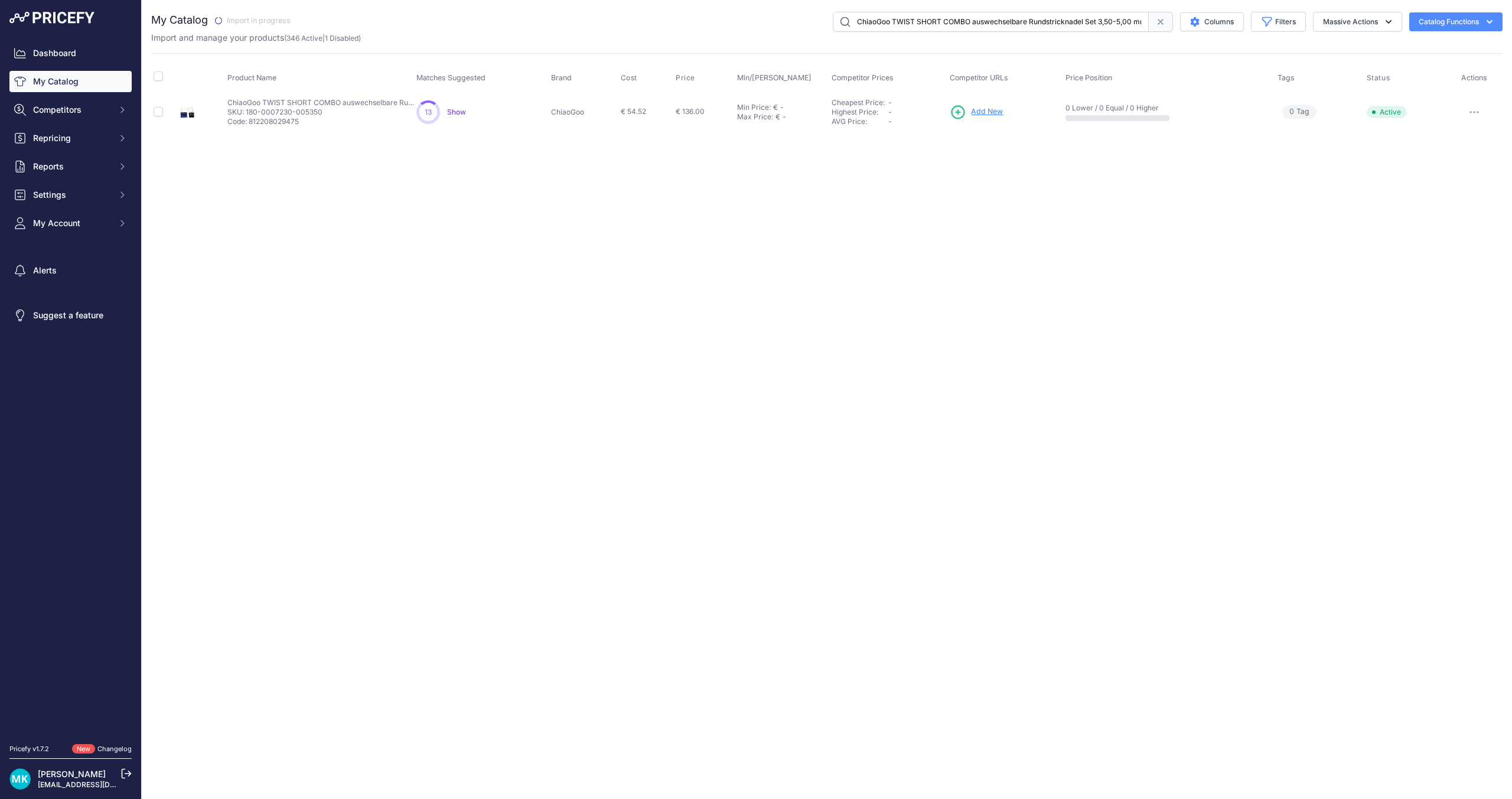
click at [268, 123] on p "Code: 812208029475" at bounding box center [322, 122] width 189 height 9
copy p "812208029475"
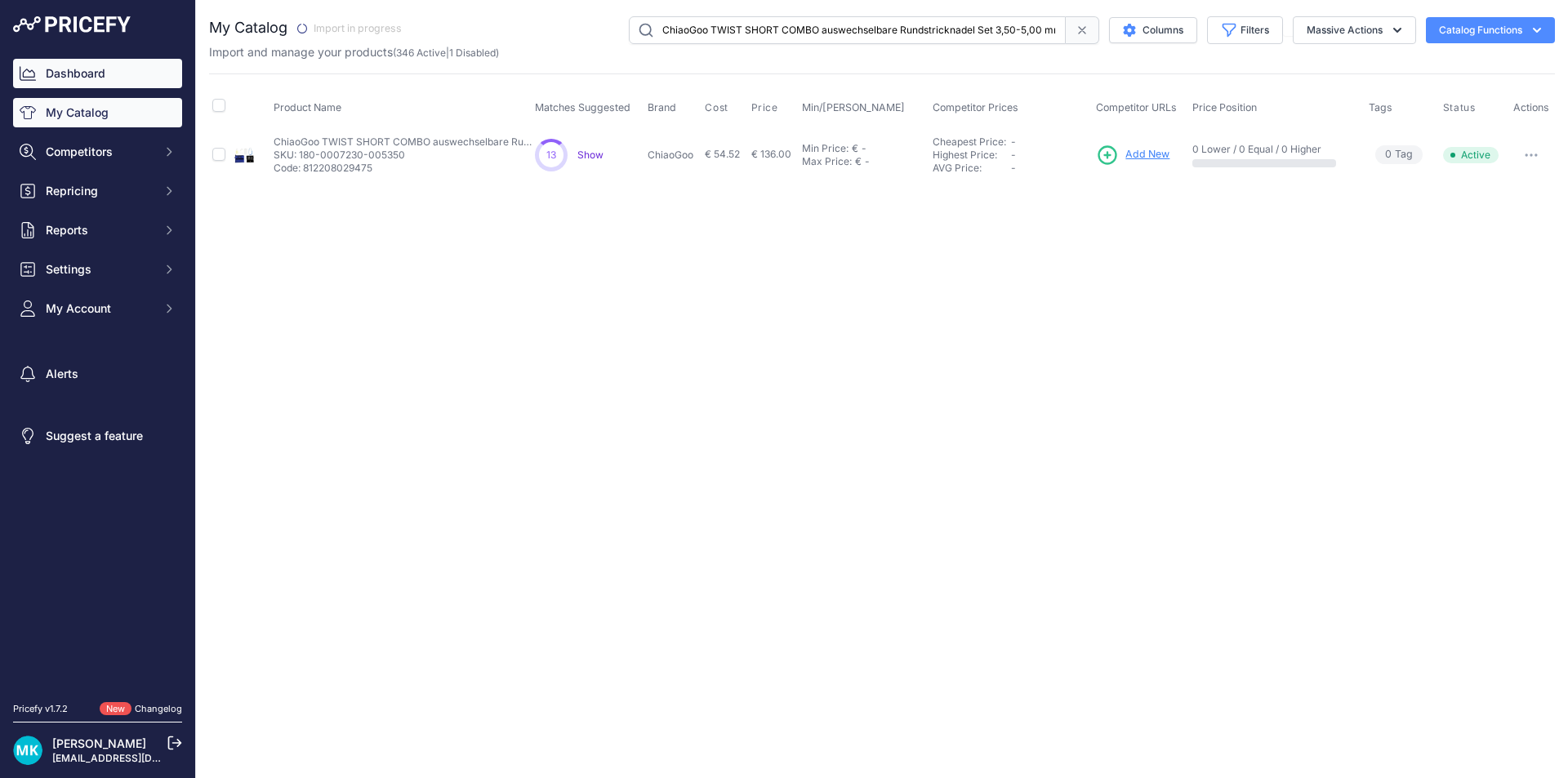
click at [104, 75] on link "Dashboard" at bounding box center [98, 74] width 169 height 30
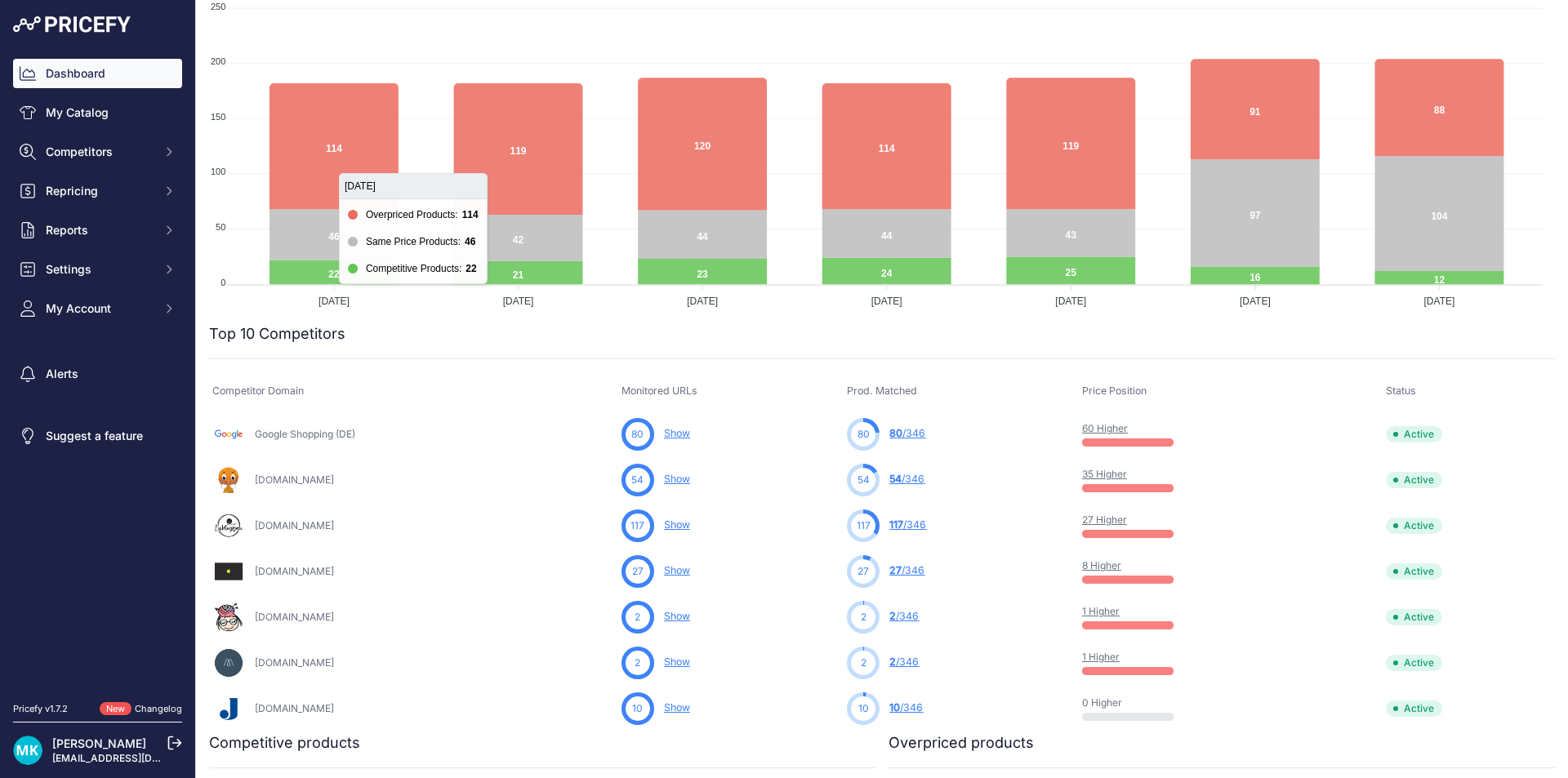
scroll to position [245, 0]
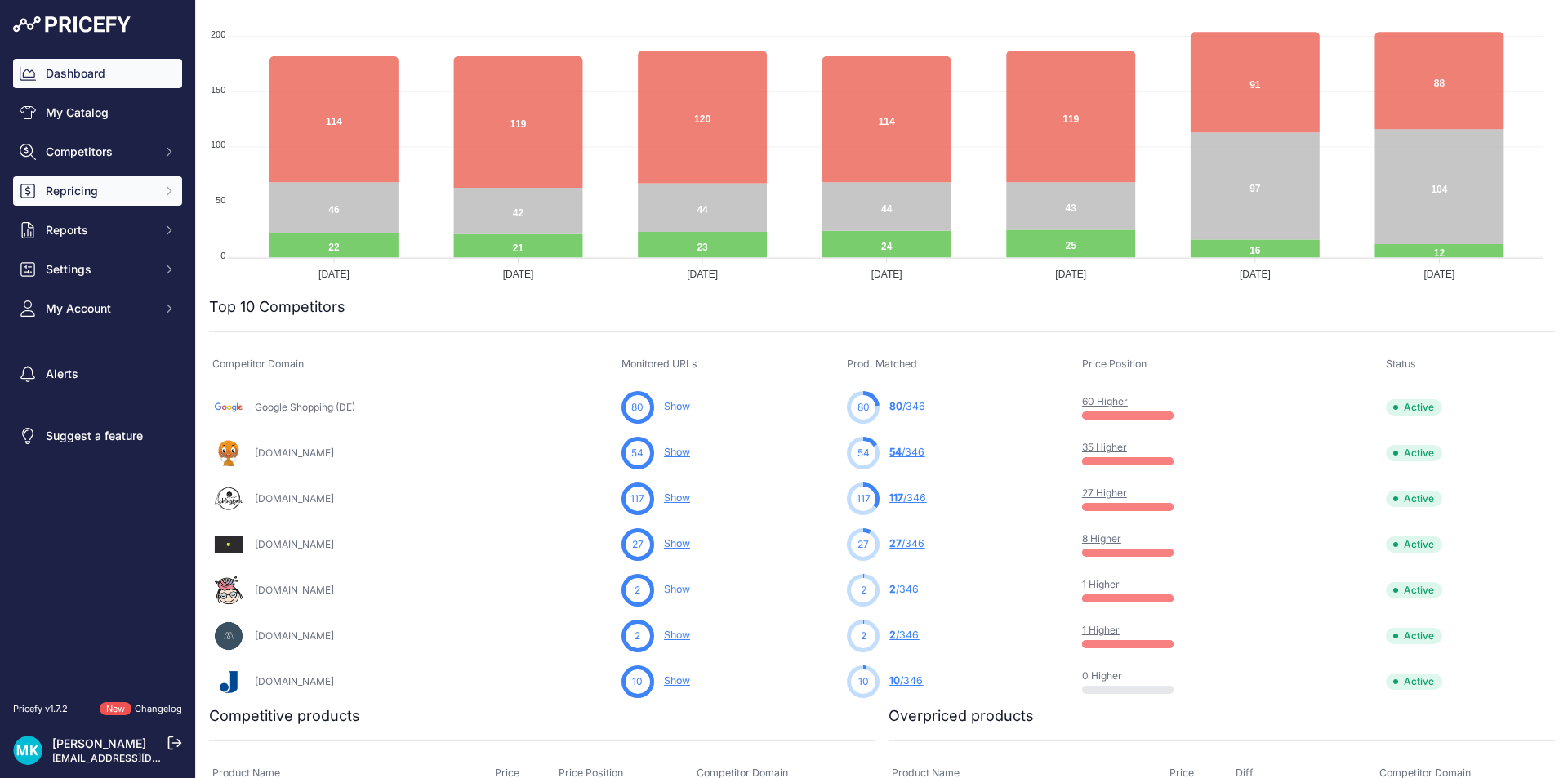
click at [70, 183] on span "Repricing" at bounding box center [99, 191] width 107 height 16
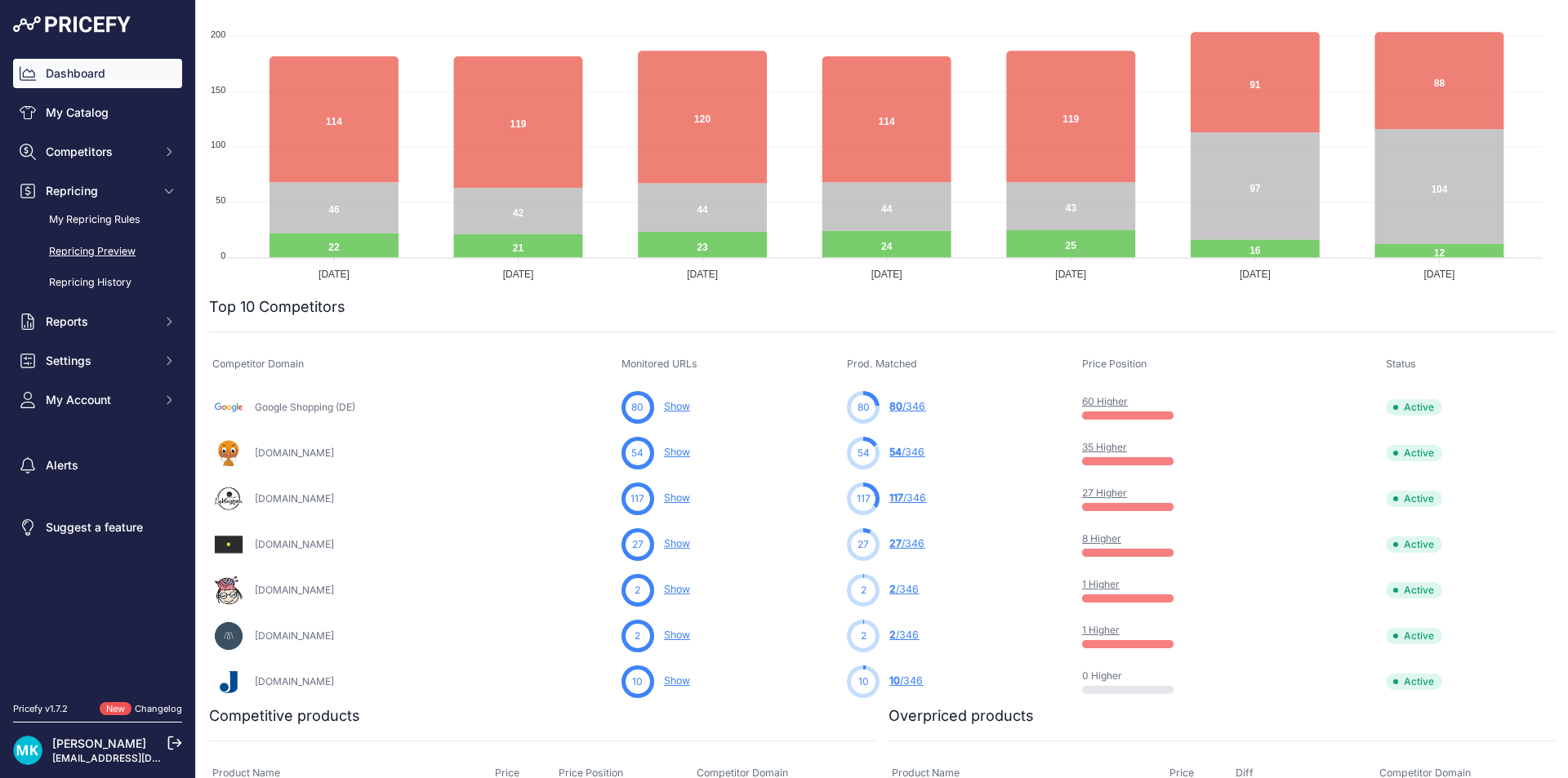
click at [85, 246] on link "Repricing Preview" at bounding box center [98, 252] width 169 height 29
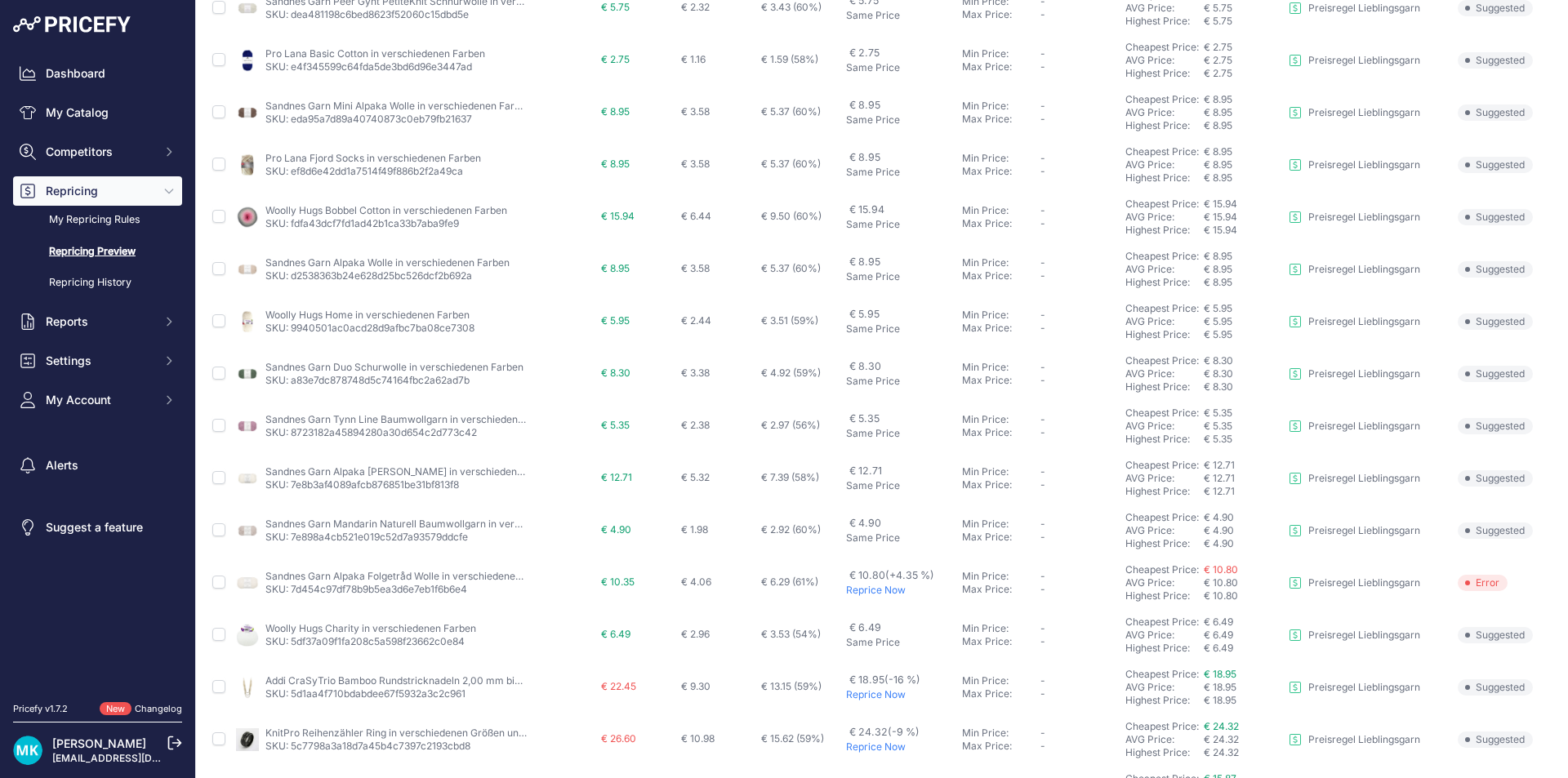
scroll to position [464, 0]
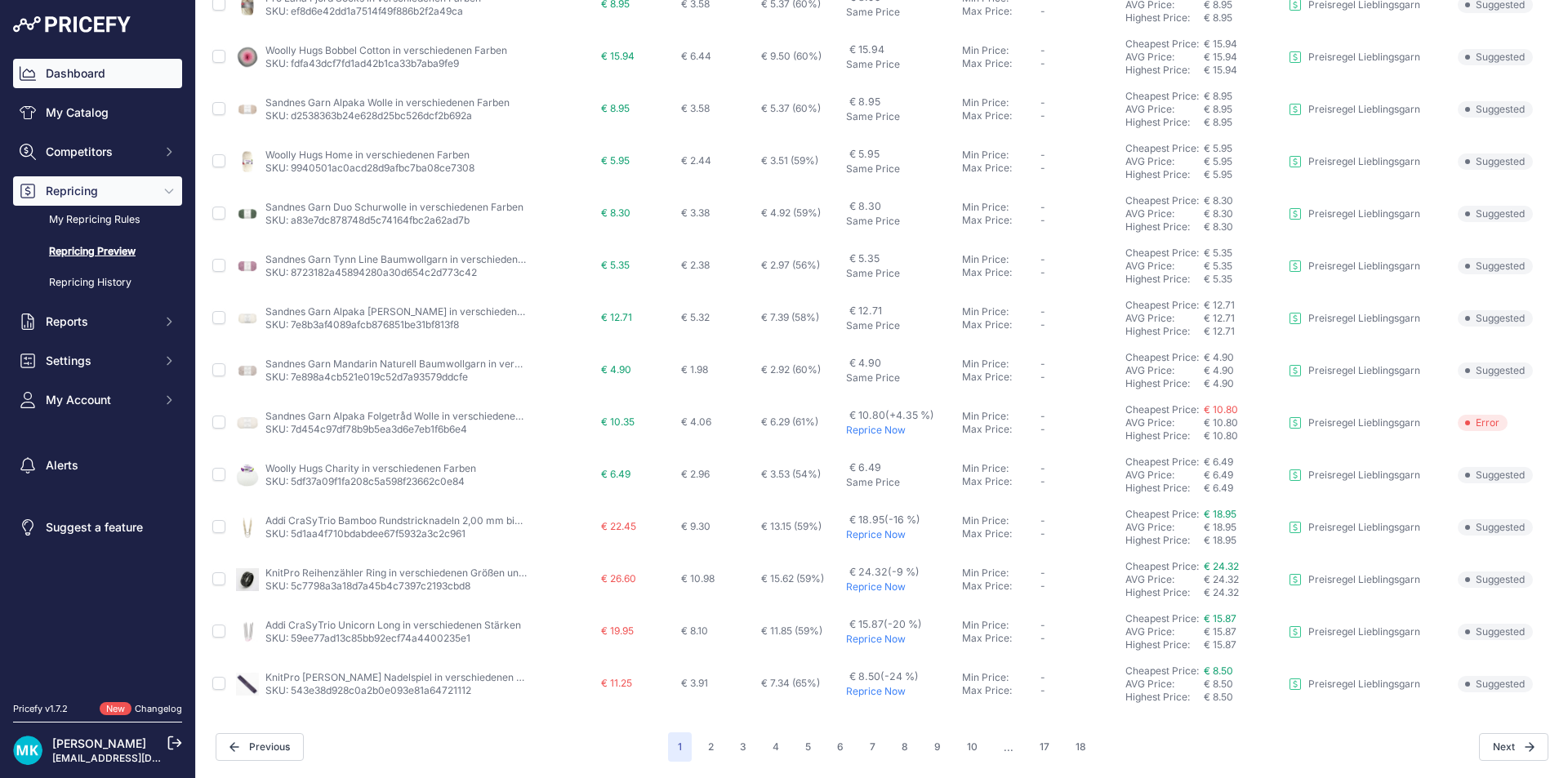
click at [121, 80] on link "Dashboard" at bounding box center [98, 74] width 169 height 30
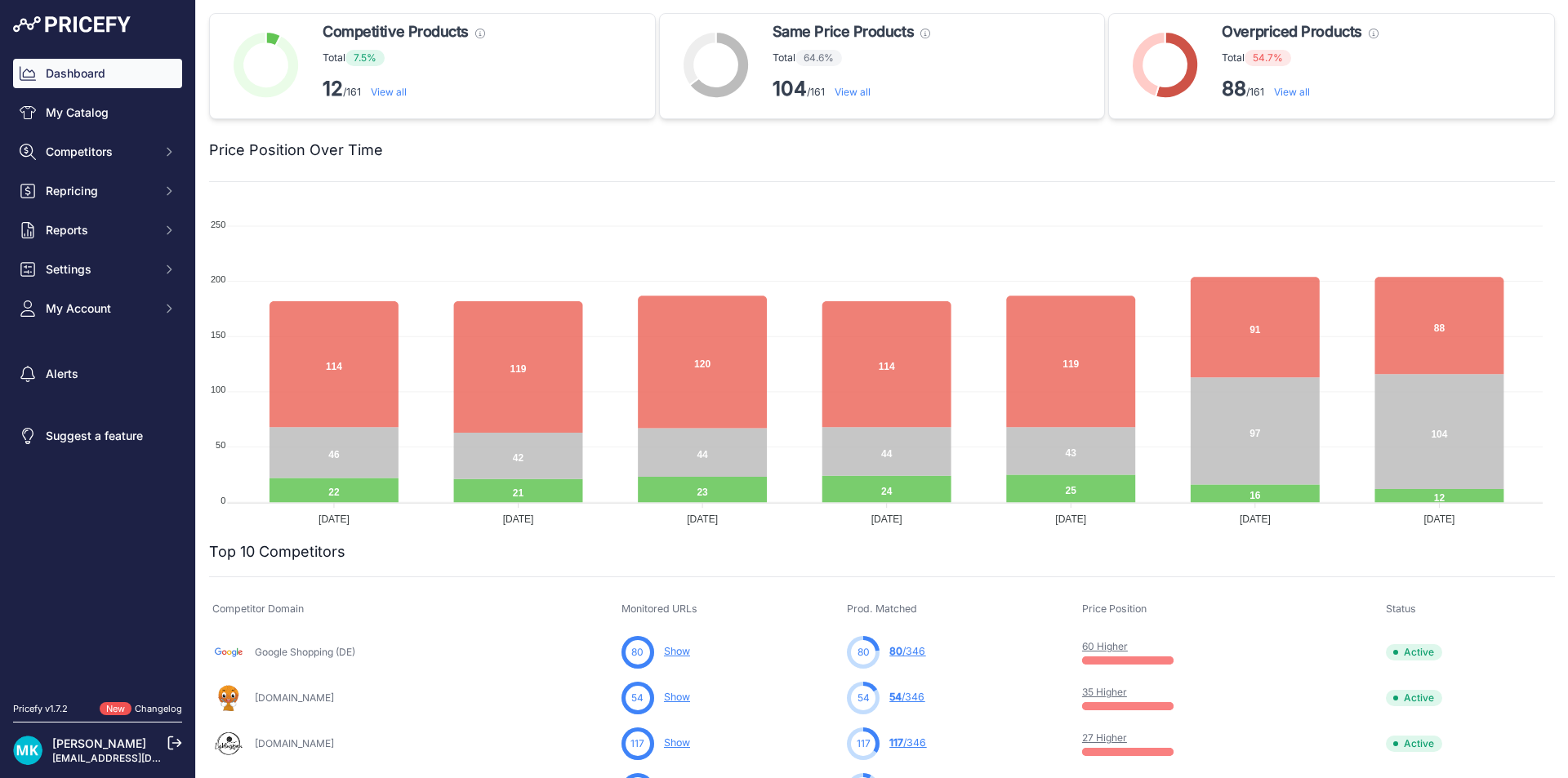
click at [1294, 93] on link "View all" at bounding box center [1292, 91] width 36 height 12
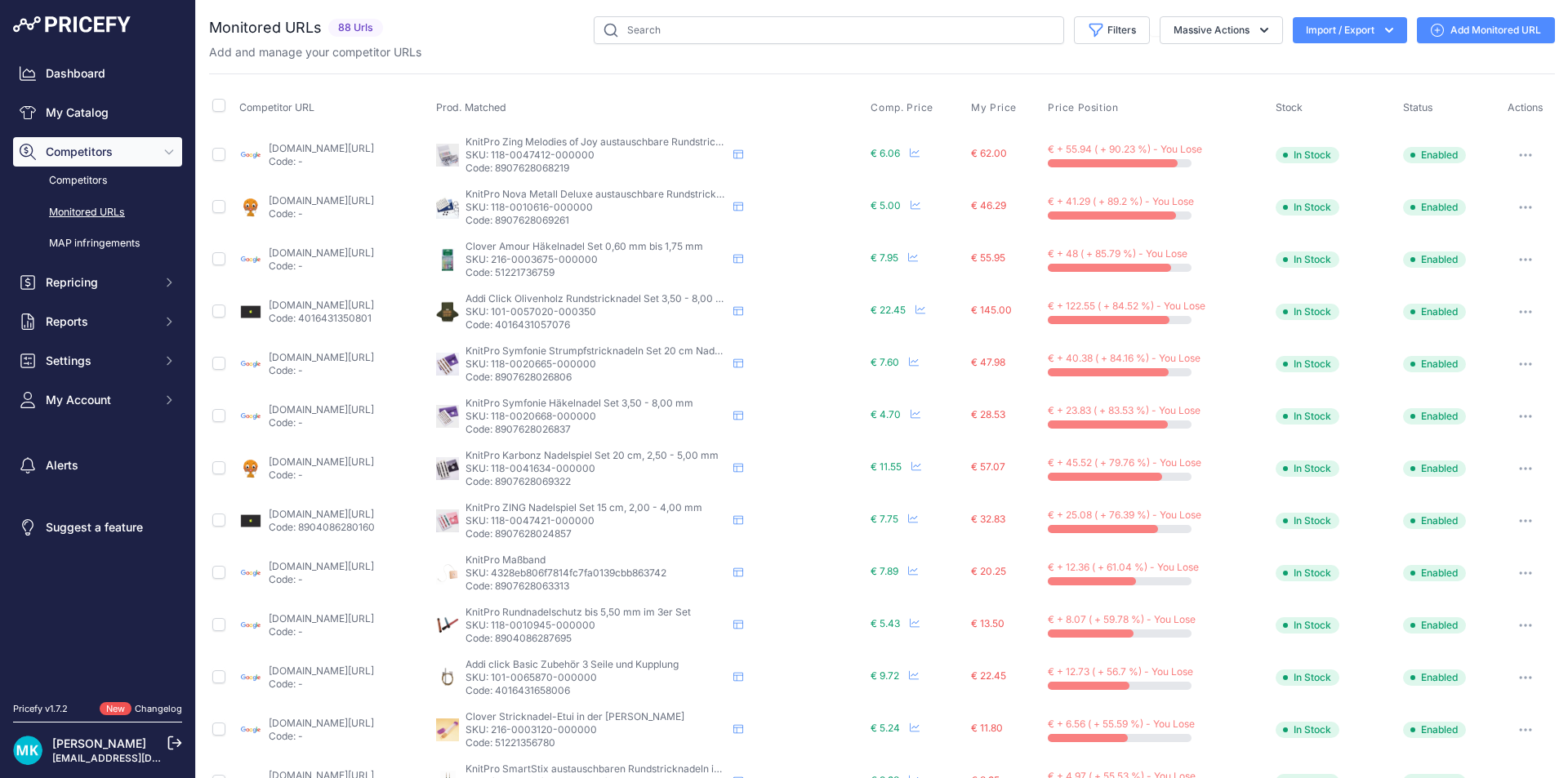
scroll to position [464, 0]
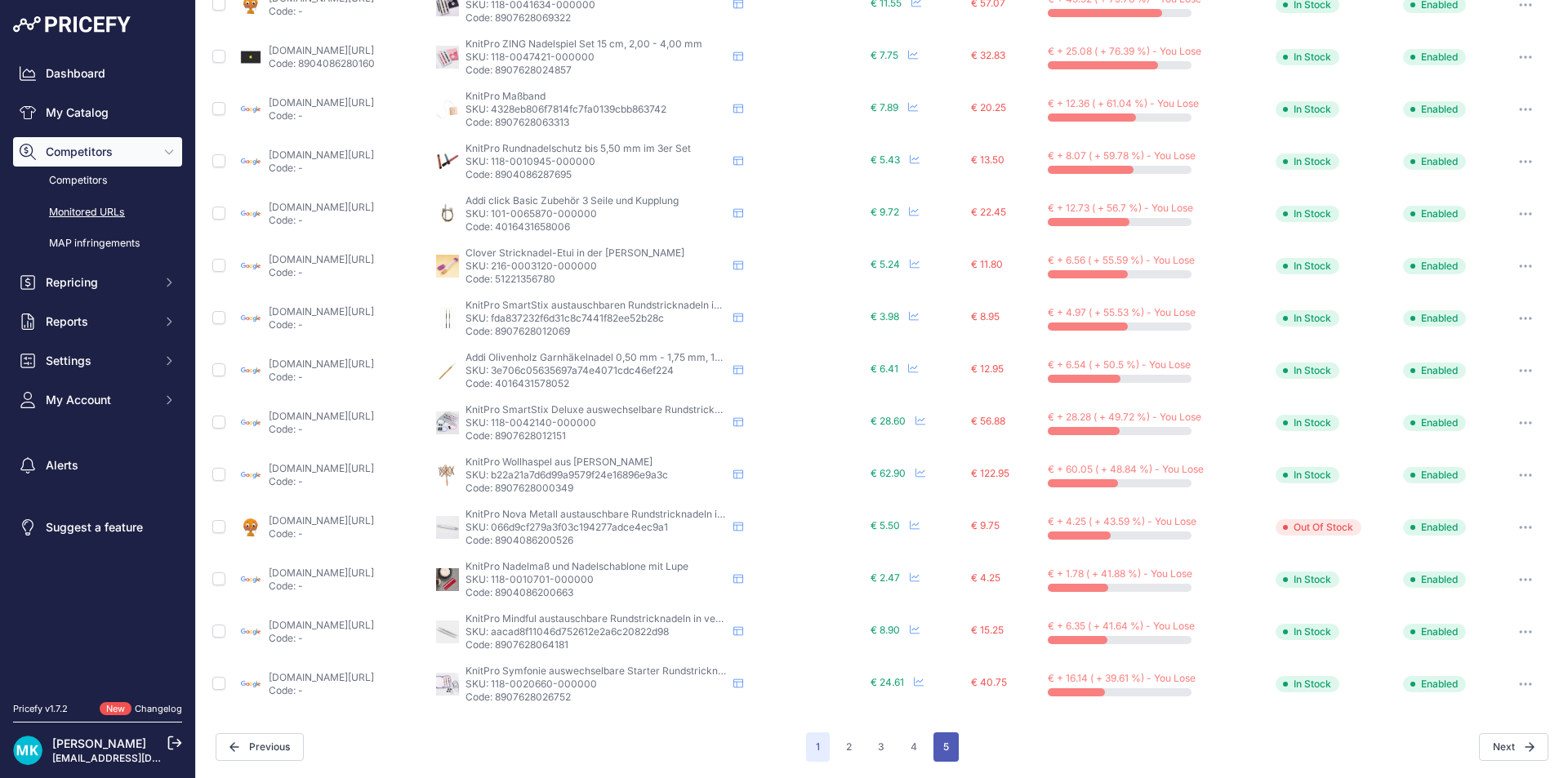
click at [938, 744] on button "5" at bounding box center [946, 747] width 25 height 30
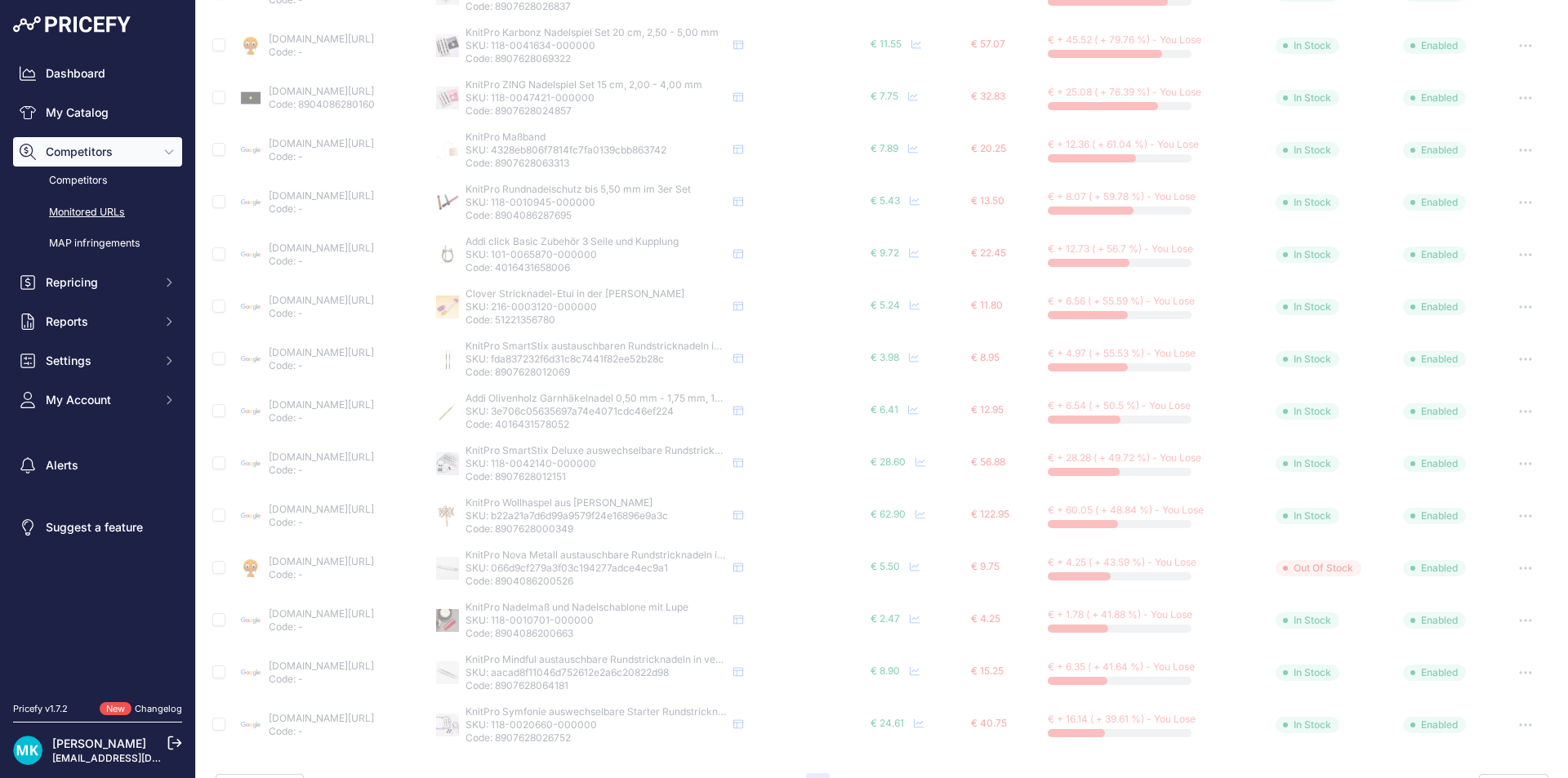
scroll to position [505, 0]
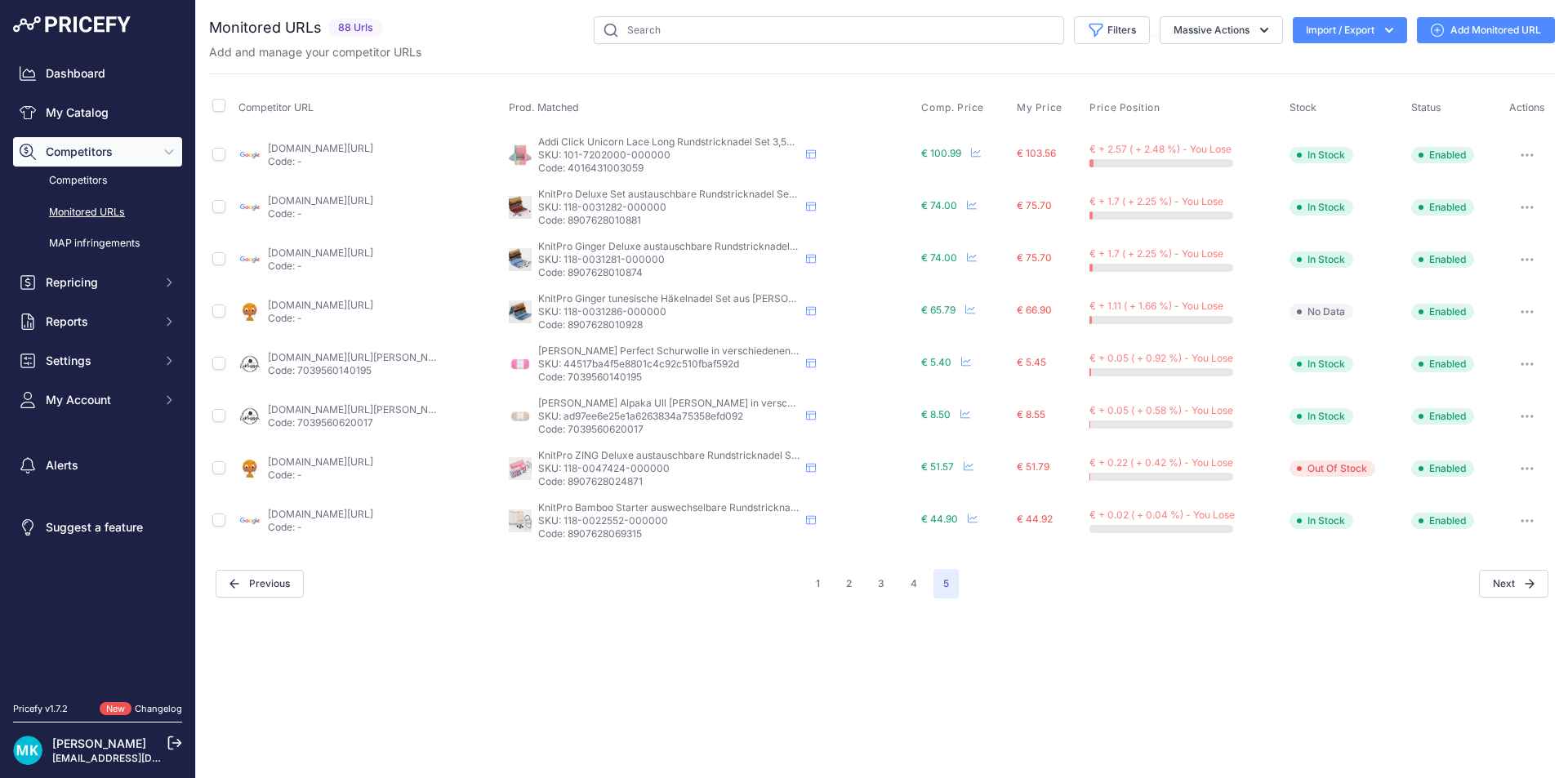
click at [333, 465] on link "ritohobby.de/austauschbare-rundstricknadeln-set/46277-knitpro-zingdeluxe-auswec…" at bounding box center [320, 461] width 105 height 12
click at [331, 304] on link "ritohobby.de/tunesische-hakelnadeln-set/31377-knitpro-ginger-afghanische-tunesi…" at bounding box center [320, 304] width 105 height 12
click at [305, 148] on link "google.de/shopping/product/16406366421368610506?prirule_jdsnikfkfjsd=9038" at bounding box center [320, 148] width 105 height 12
click at [605, 171] on p "Code: 4016431003059" at bounding box center [669, 168] width 261 height 13
drag, startPoint x: 605, startPoint y: 171, endPoint x: 591, endPoint y: 167, distance: 14.6
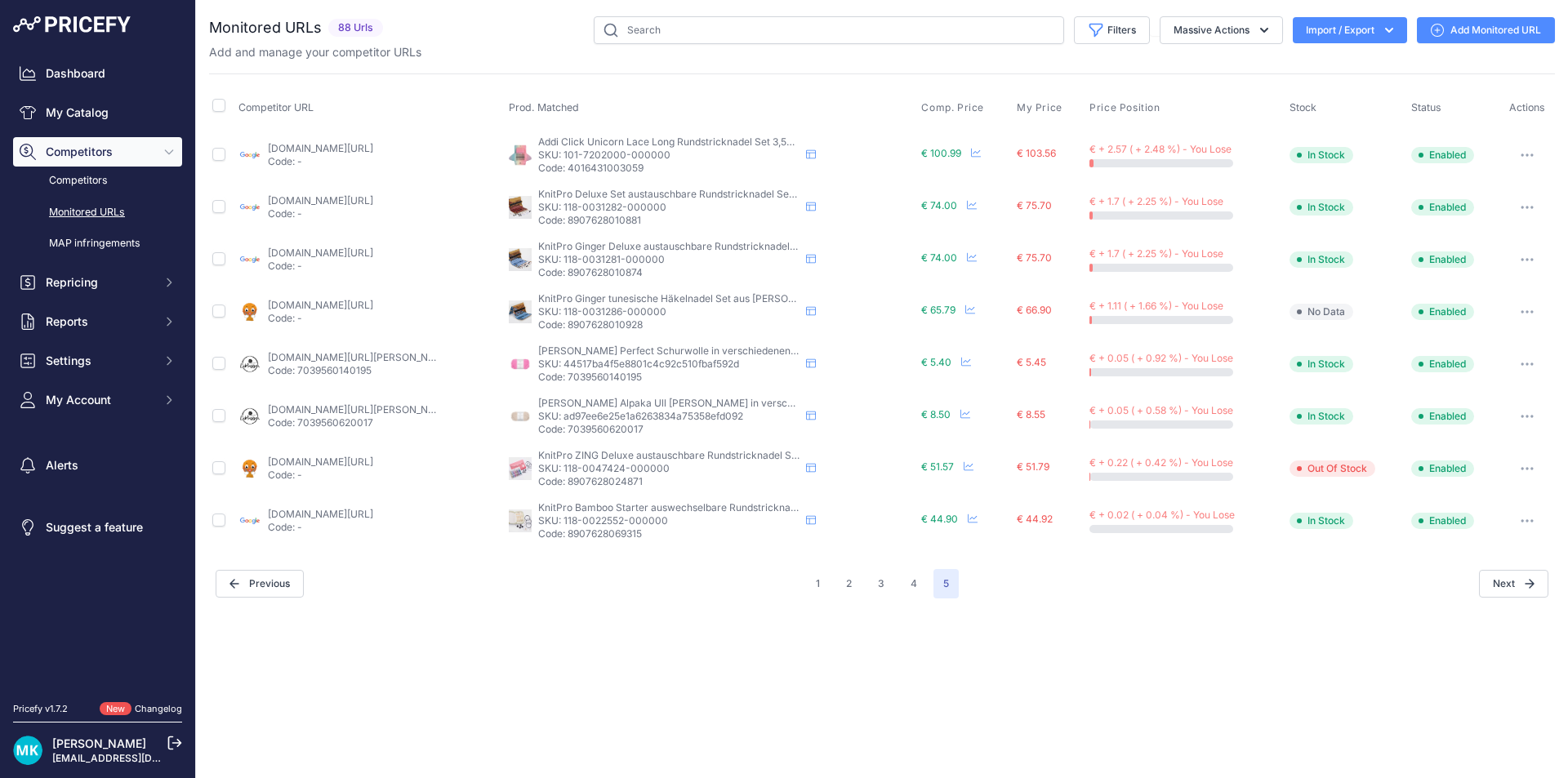
click at [594, 160] on p "SKU: 101-7202000-000000" at bounding box center [669, 155] width 261 height 13
click at [589, 166] on p "Code: 4016431003059" at bounding box center [669, 168] width 261 height 13
copy p "4016431003059"
click at [66, 286] on span "Repricing" at bounding box center [99, 282] width 107 height 16
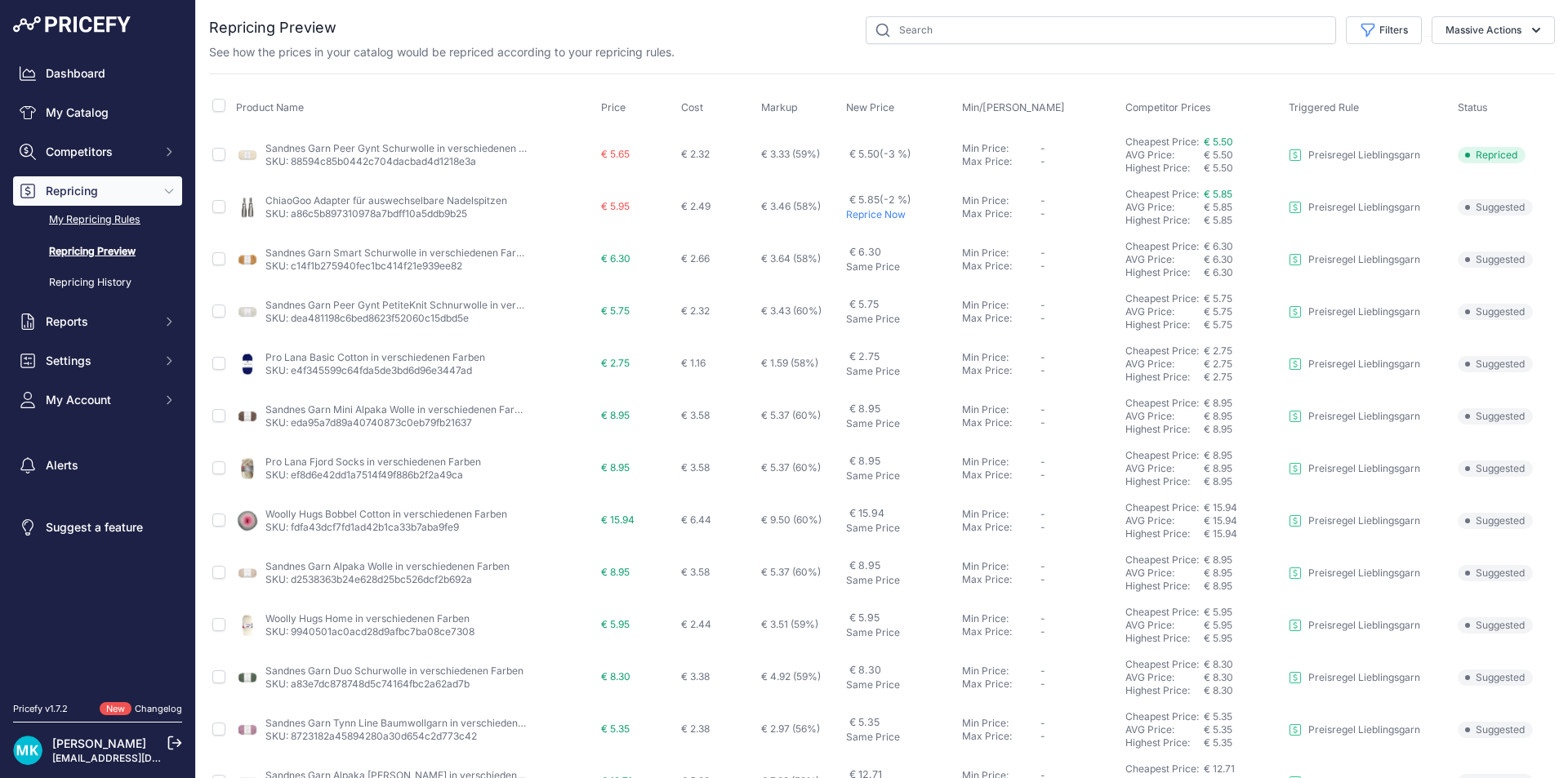
click at [112, 215] on link "My Repricing Rules" at bounding box center [98, 220] width 169 height 29
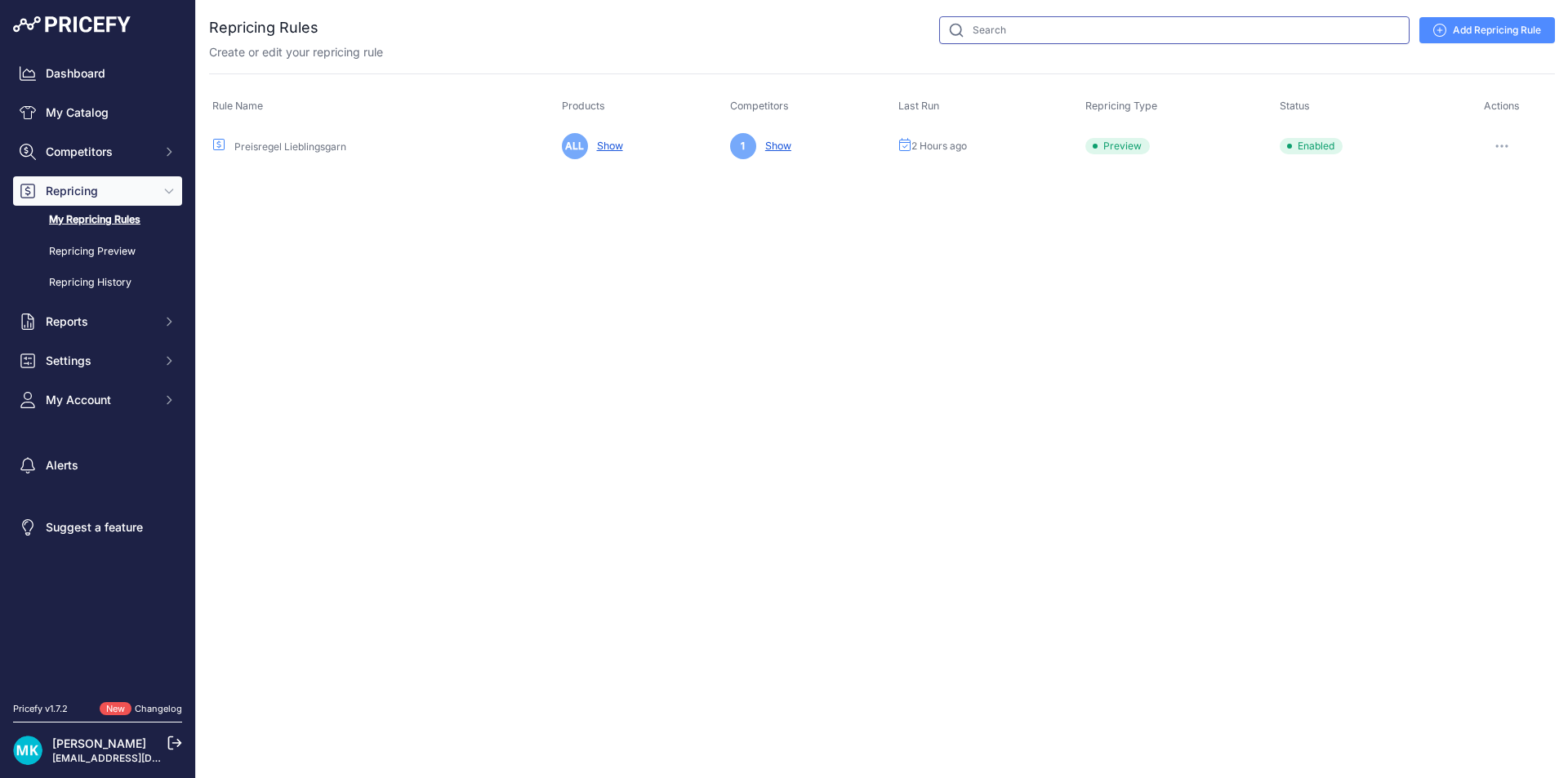
click at [1051, 30] on input "text" at bounding box center [1174, 30] width 470 height 28
click at [107, 230] on link "My Repricing Rules" at bounding box center [98, 220] width 169 height 29
click at [107, 246] on link "Repricing Preview" at bounding box center [98, 252] width 169 height 29
click at [111, 251] on link "Repricing Preview" at bounding box center [98, 252] width 169 height 29
click at [79, 249] on link "Repricing Preview" at bounding box center [98, 252] width 169 height 29
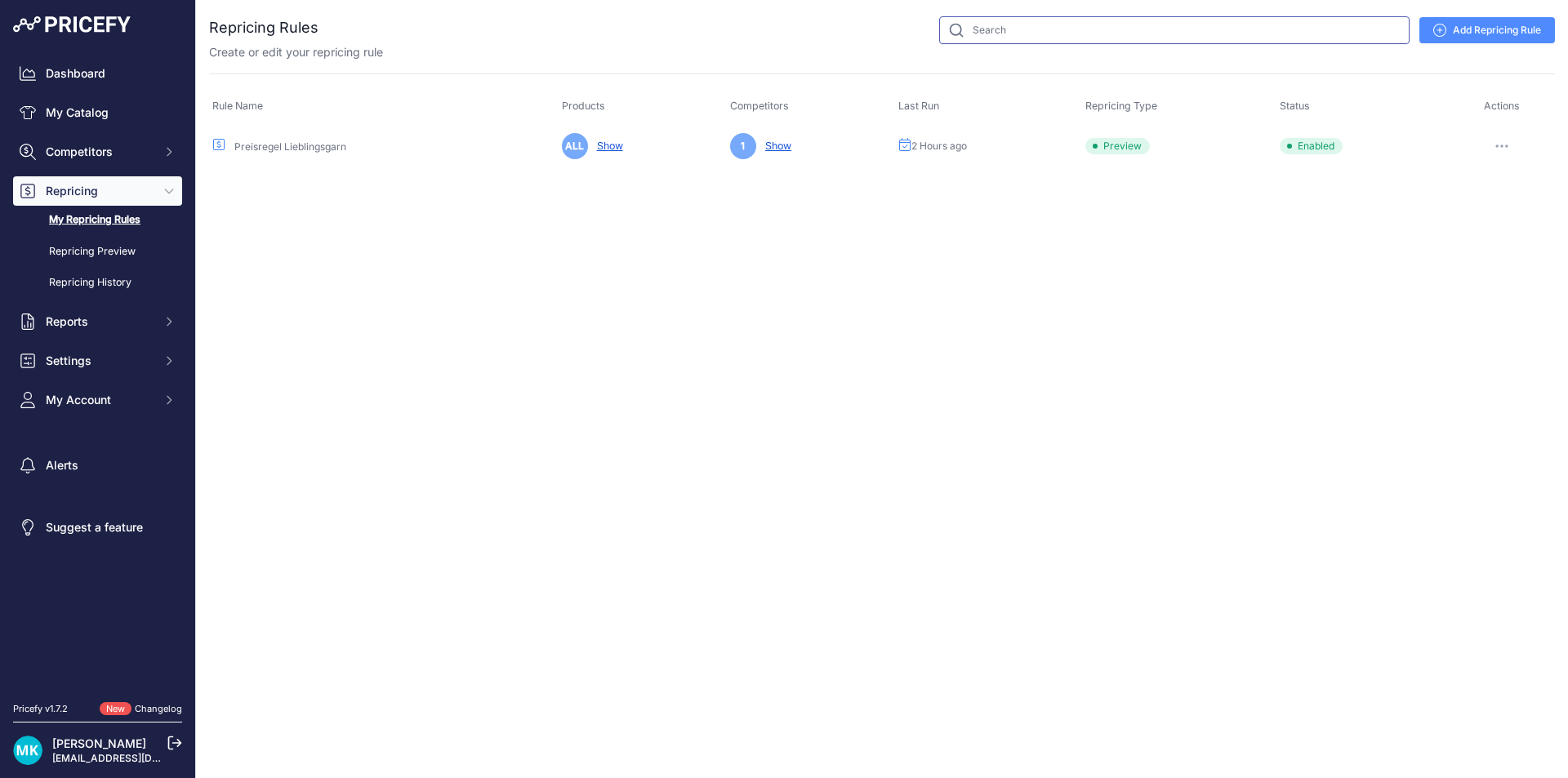
click at [1036, 38] on input "text" at bounding box center [1174, 30] width 470 height 28
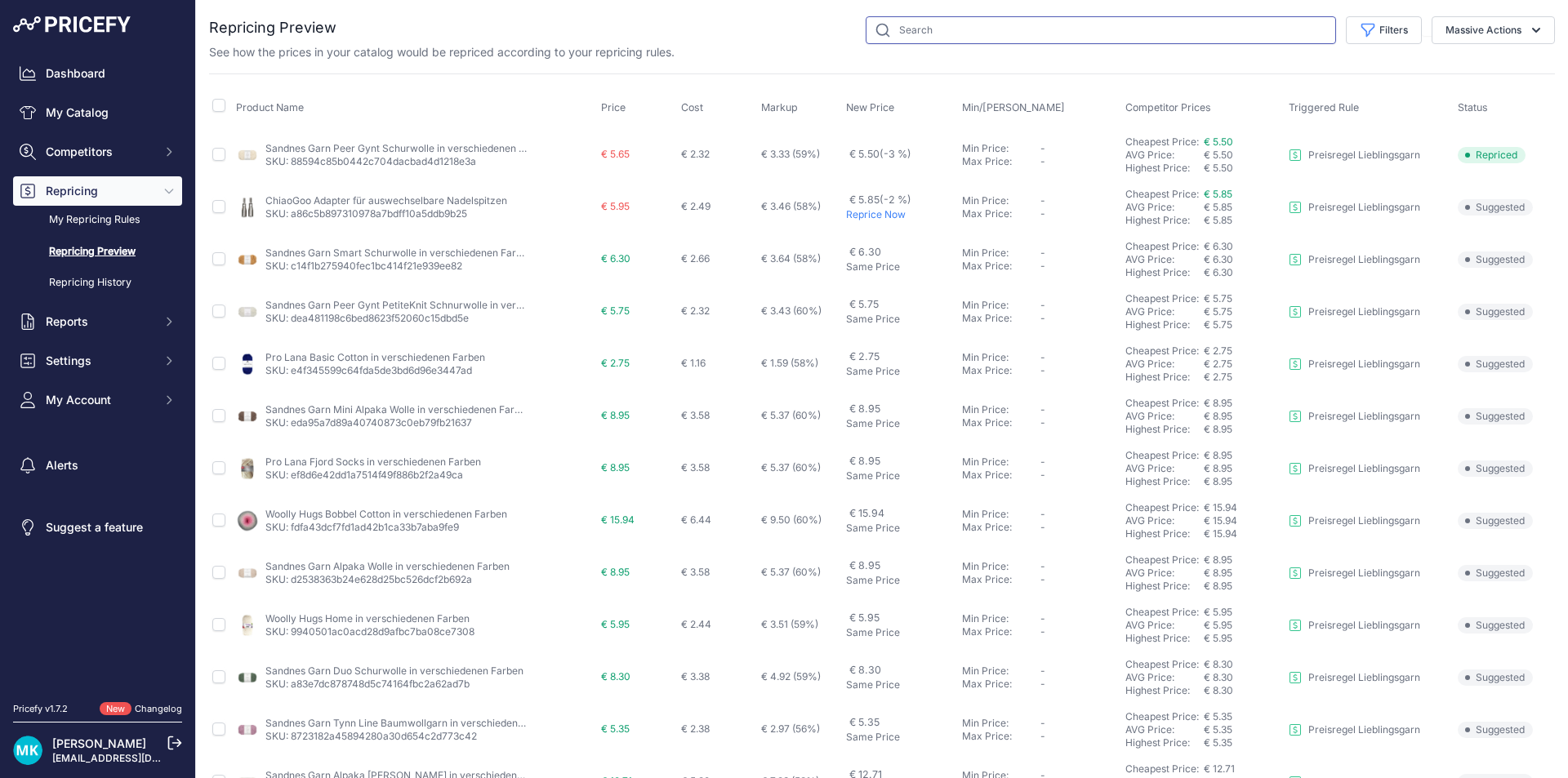
drag, startPoint x: 0, startPoint y: 0, endPoint x: 1002, endPoint y: 41, distance: 1002.8
click at [1002, 41] on input "text" at bounding box center [1101, 30] width 470 height 28
paste input "4016431003059"
type input "4016431003059"
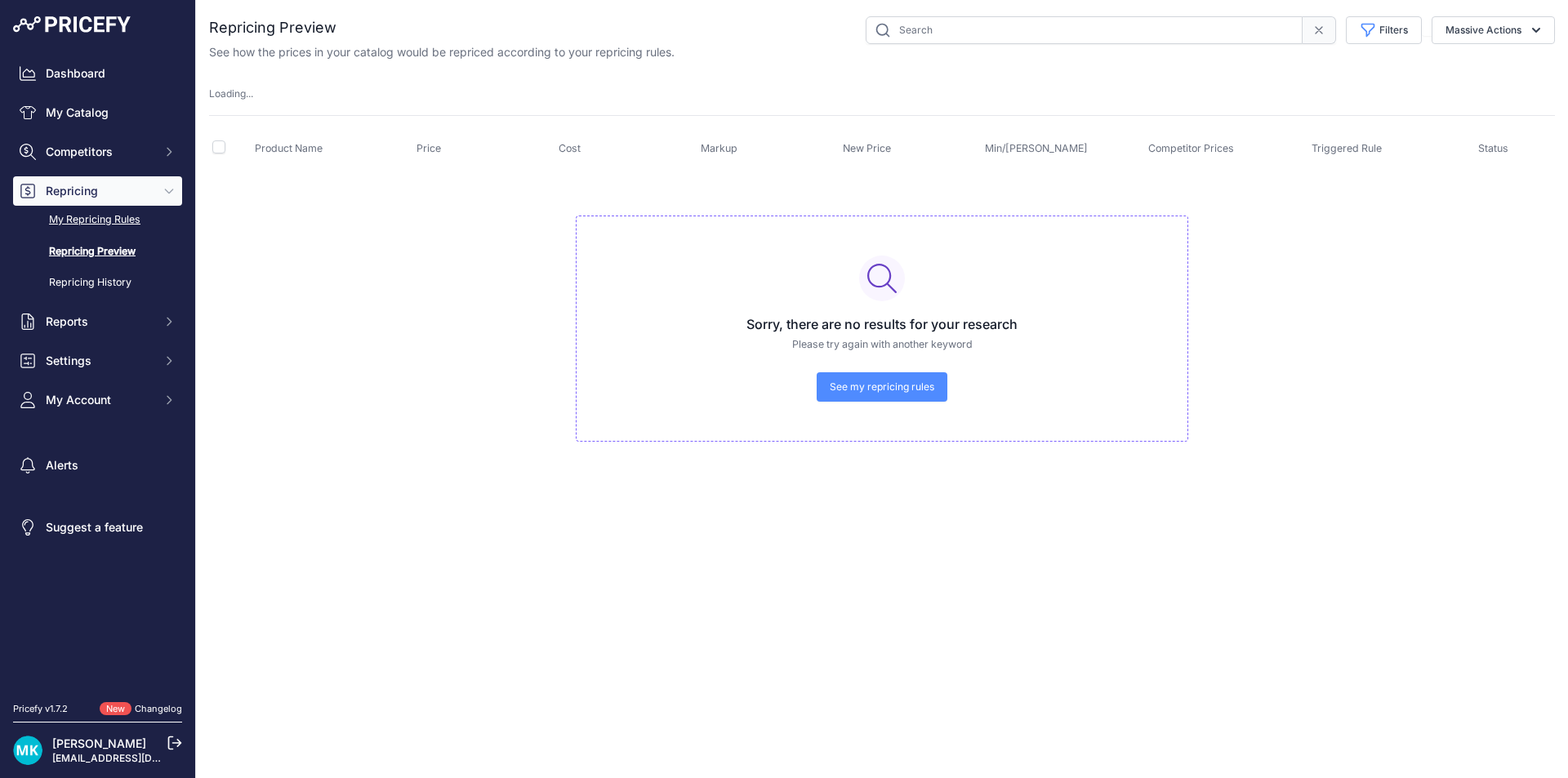
click at [76, 225] on link "My Repricing Rules" at bounding box center [98, 220] width 169 height 29
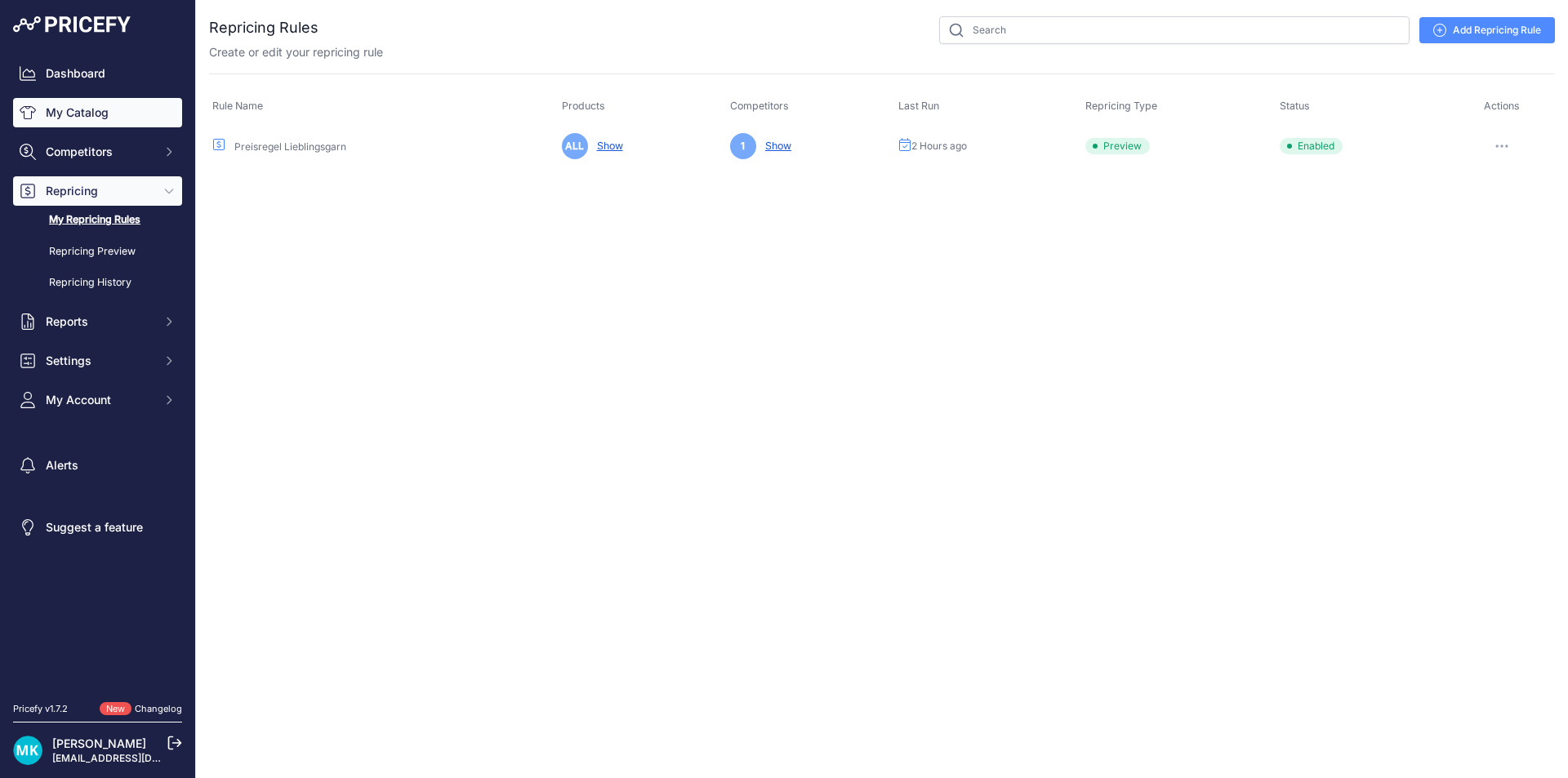
click at [102, 104] on link "My Catalog" at bounding box center [98, 112] width 169 height 30
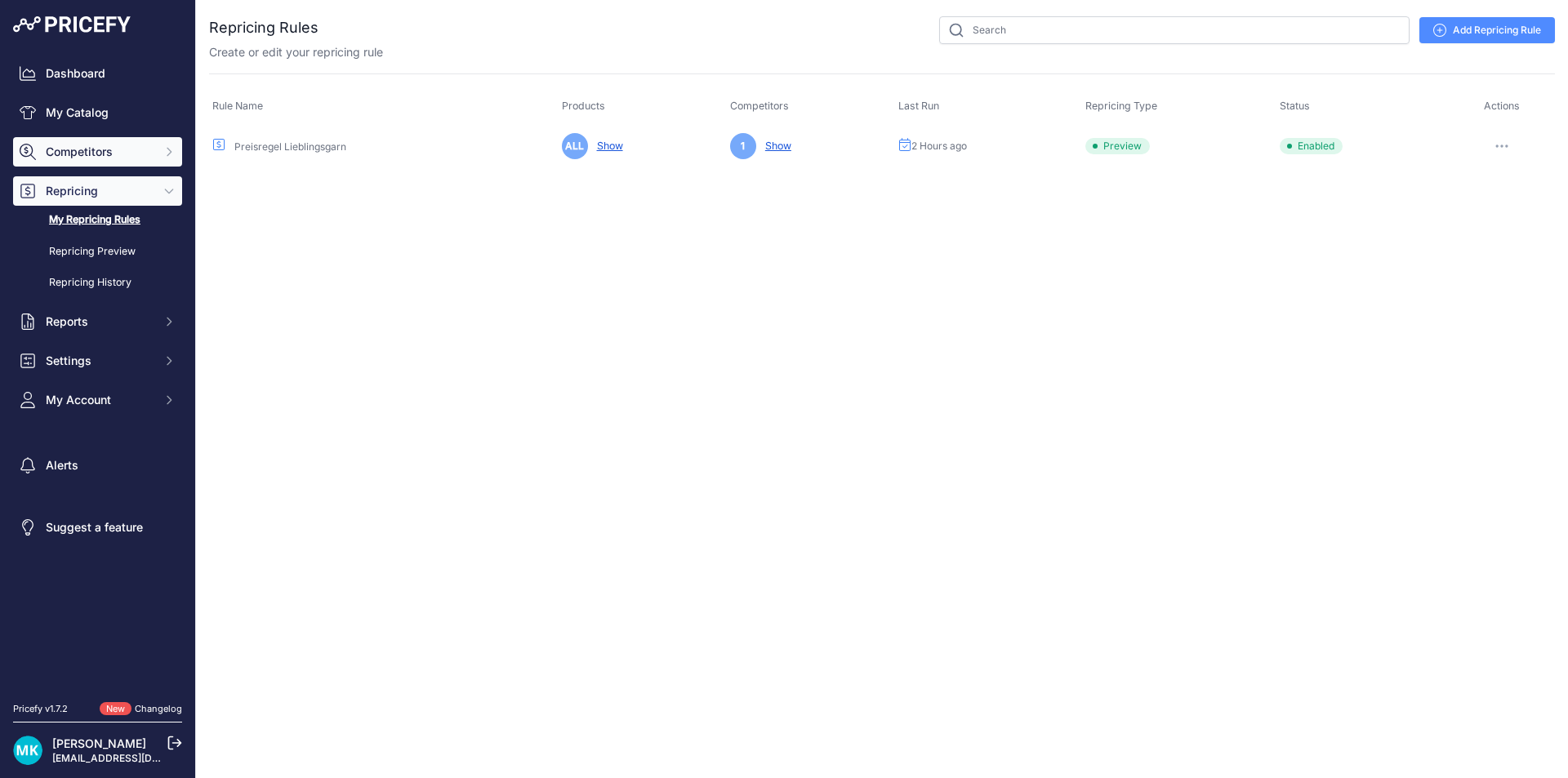
click at [111, 156] on span "Competitors" at bounding box center [99, 152] width 107 height 16
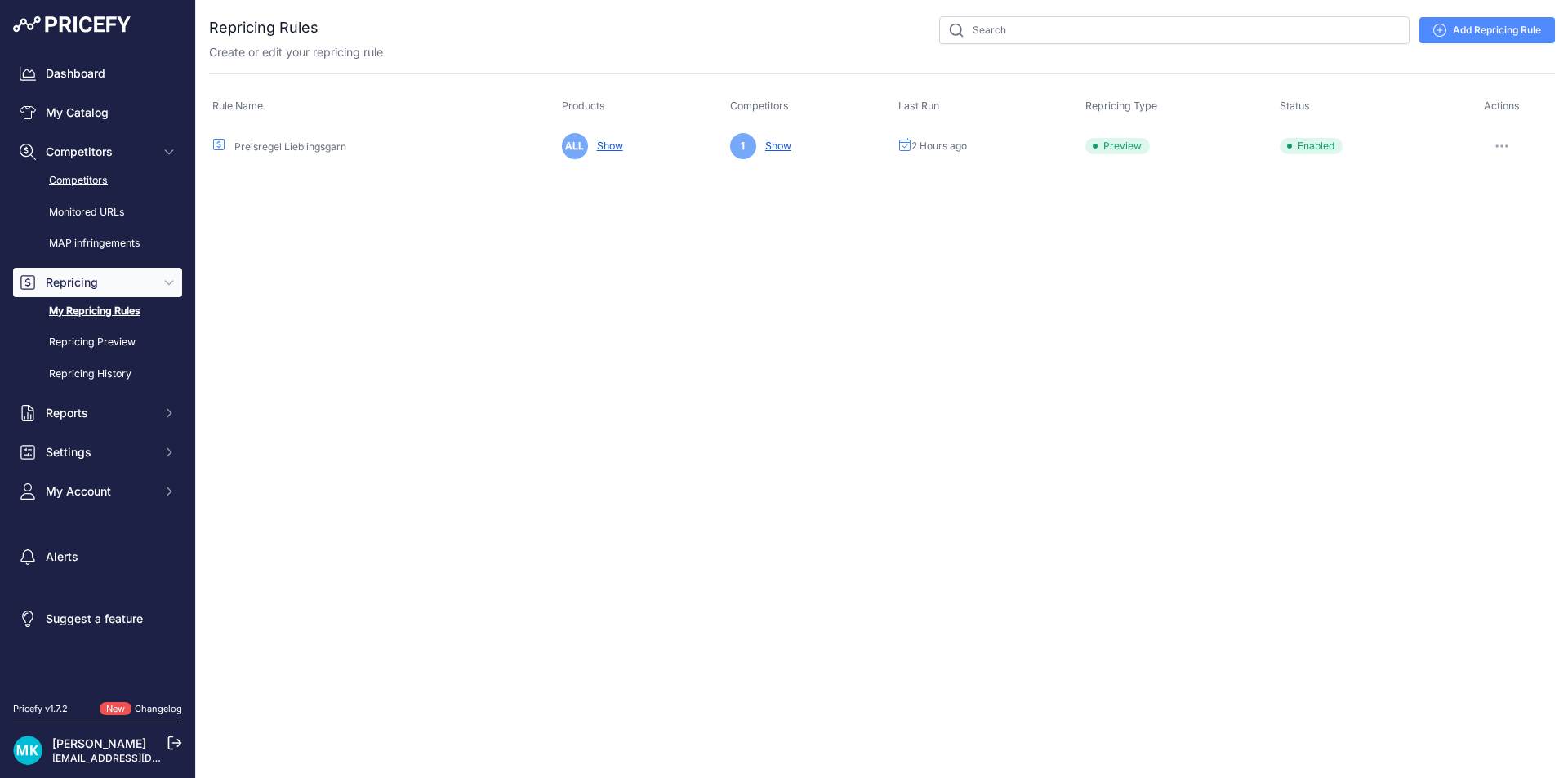
click at [107, 179] on link "Competitors" at bounding box center [98, 181] width 169 height 29
click at [113, 123] on link "My Catalog" at bounding box center [98, 112] width 169 height 30
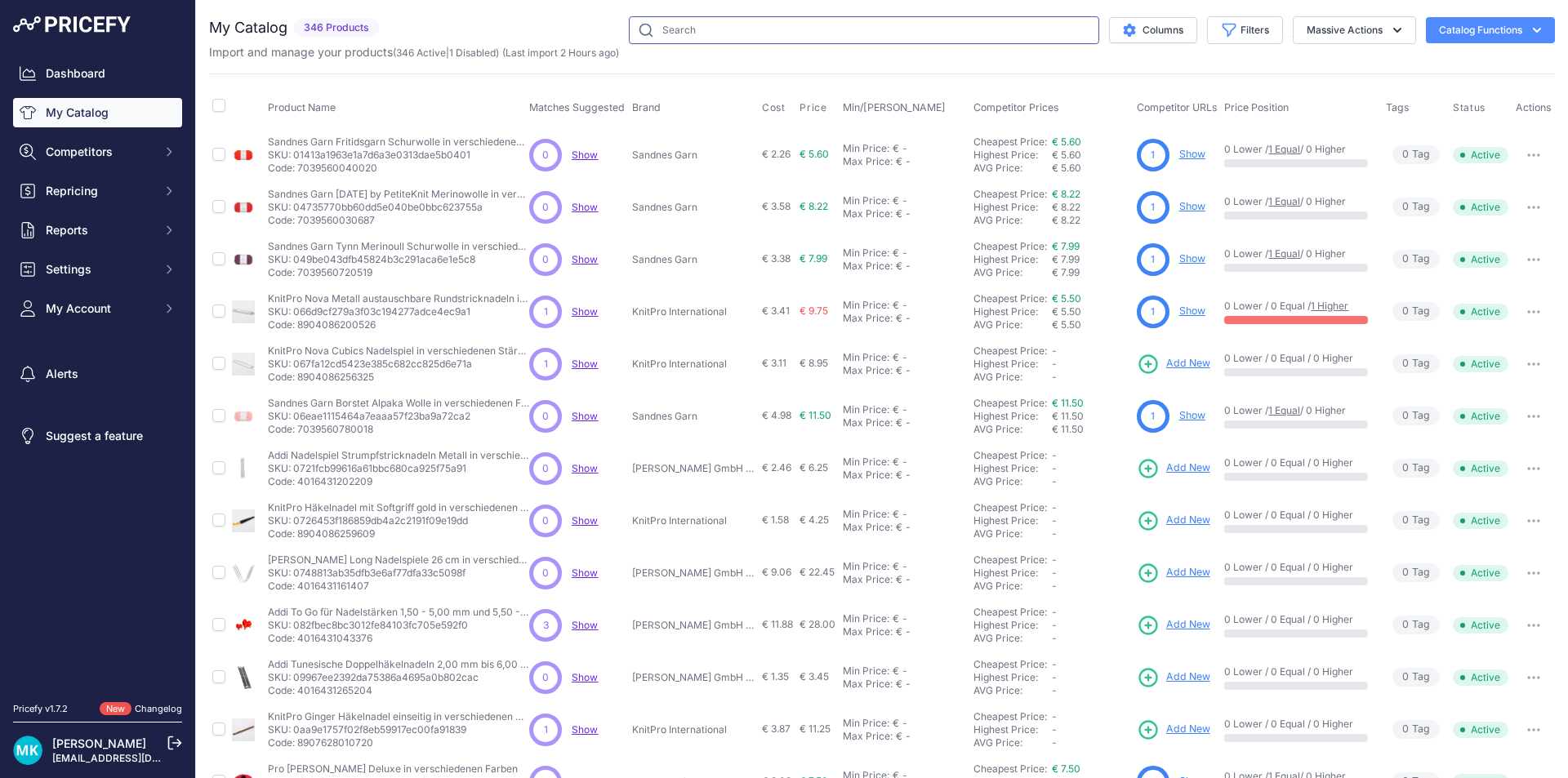
click at [810, 32] on input "text" at bounding box center [864, 30] width 470 height 28
paste input "4016431003059"
type input "4016431003059"
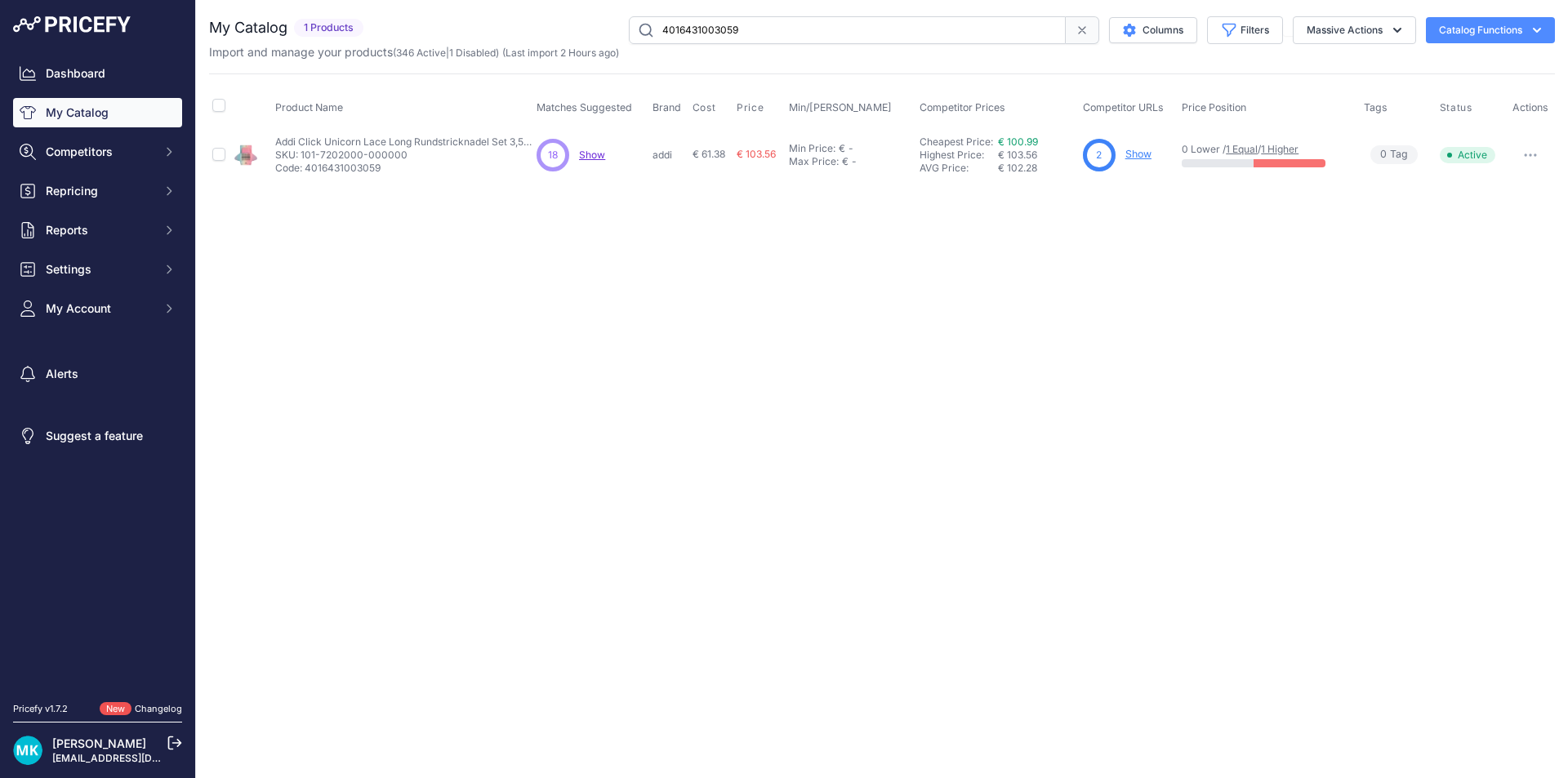
click at [1244, 148] on link "1 Equal" at bounding box center [1241, 149] width 32 height 12
click at [123, 117] on link "My Catalog" at bounding box center [98, 112] width 169 height 30
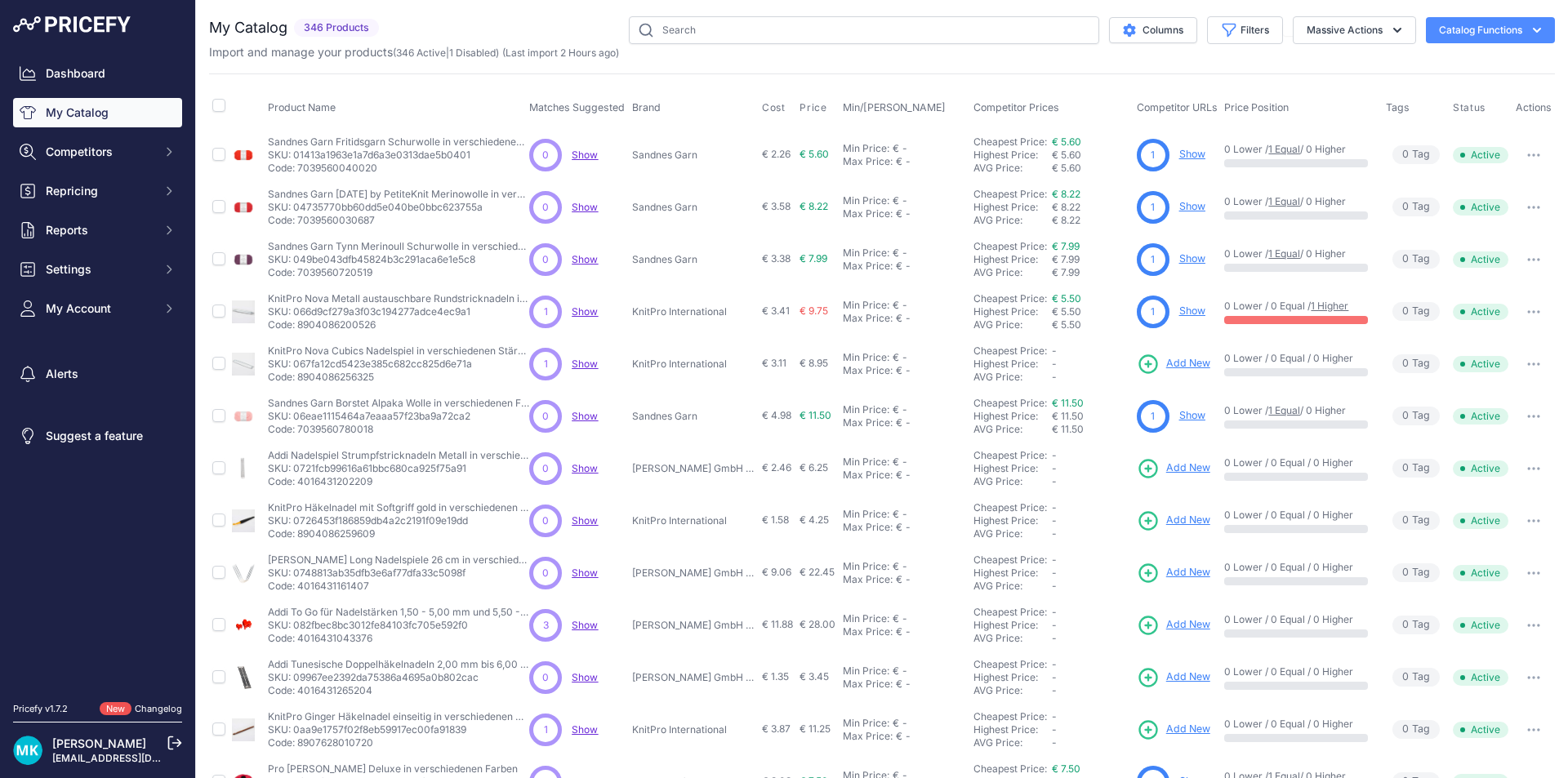
click at [1160, 109] on span "Competitor URLs" at bounding box center [1177, 107] width 80 height 12
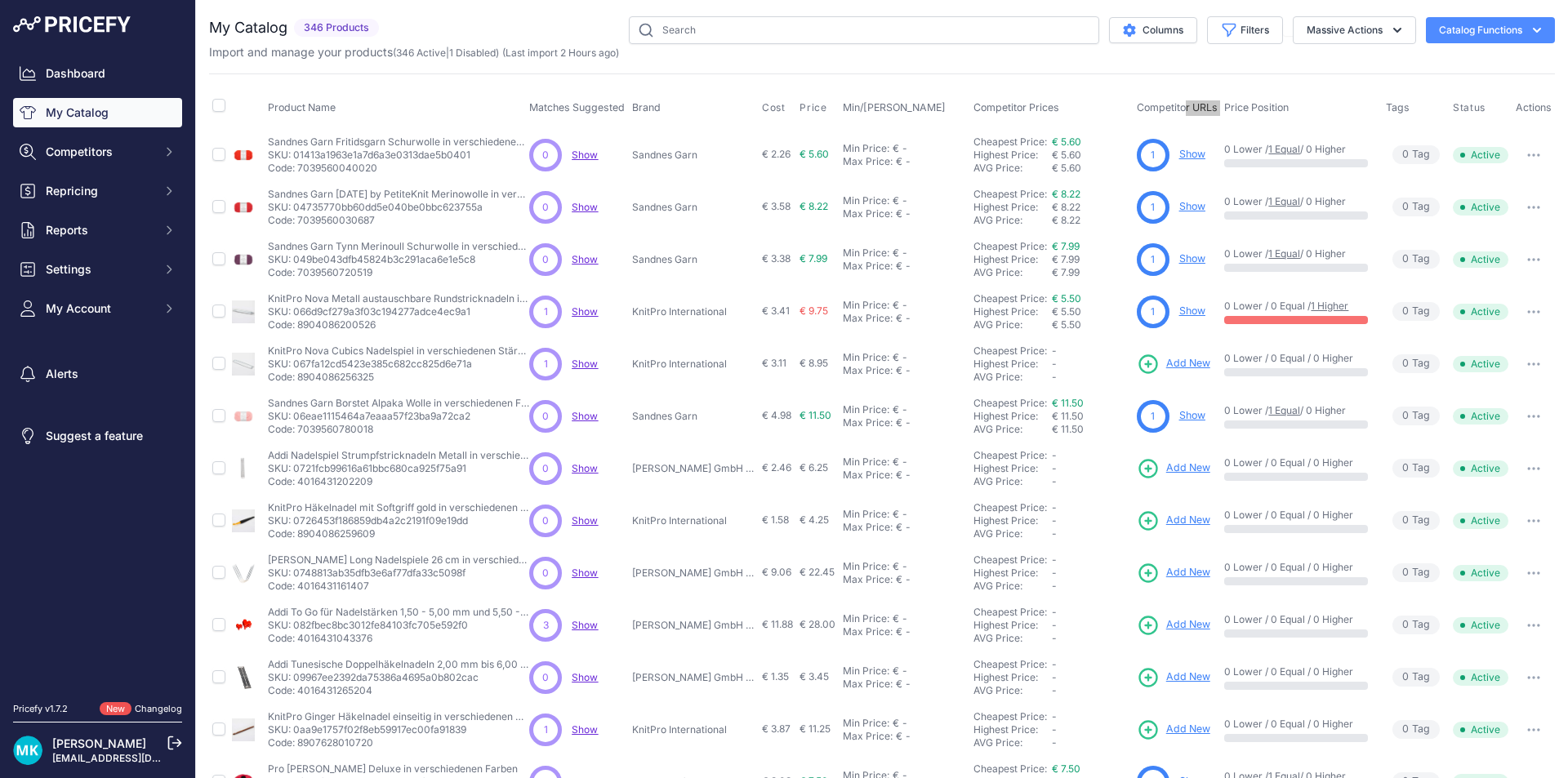
scroll to position [203, 0]
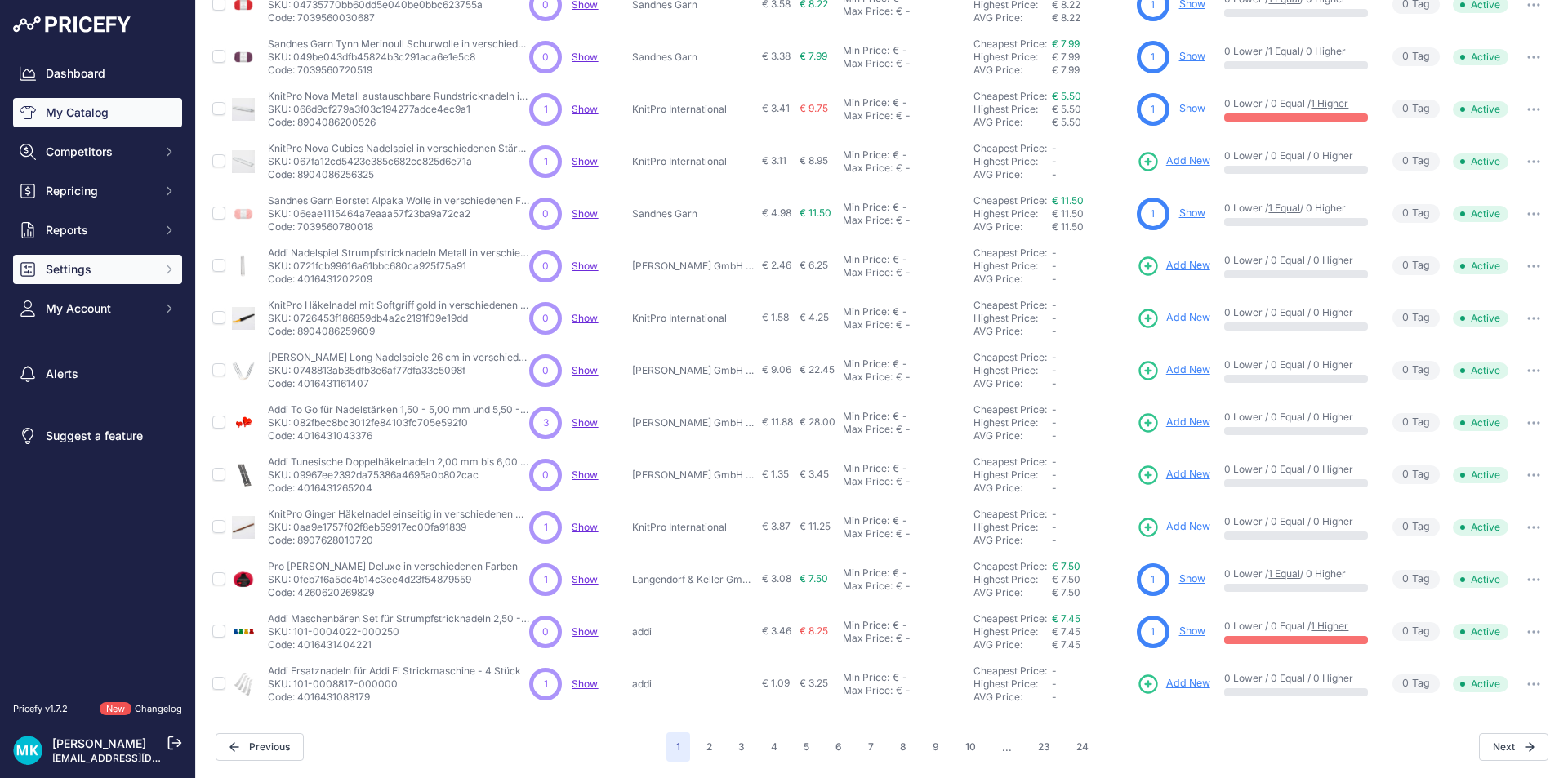
click at [93, 279] on button "Settings" at bounding box center [98, 269] width 169 height 30
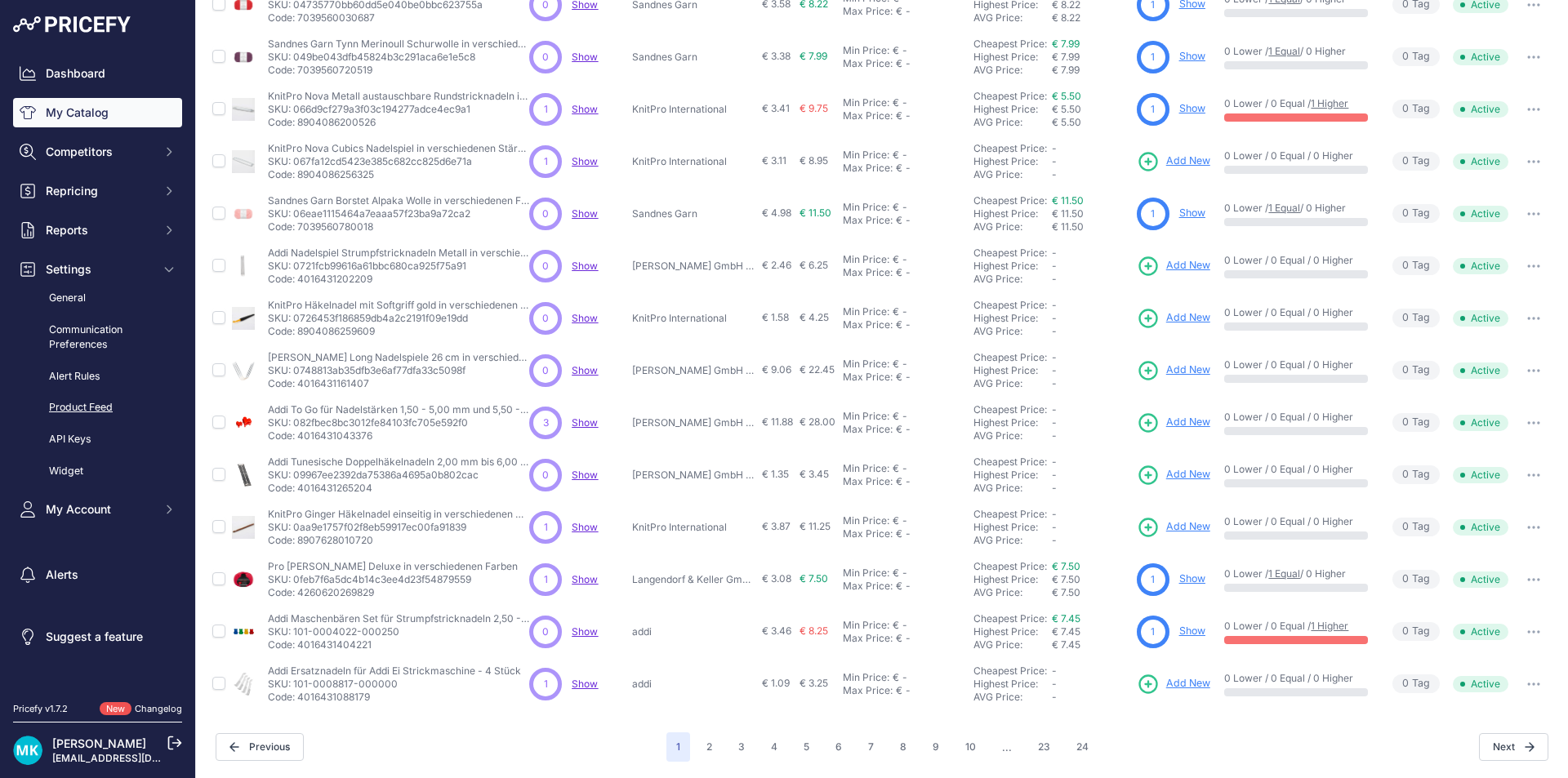
click at [117, 406] on link "Product Feed" at bounding box center [98, 408] width 169 height 29
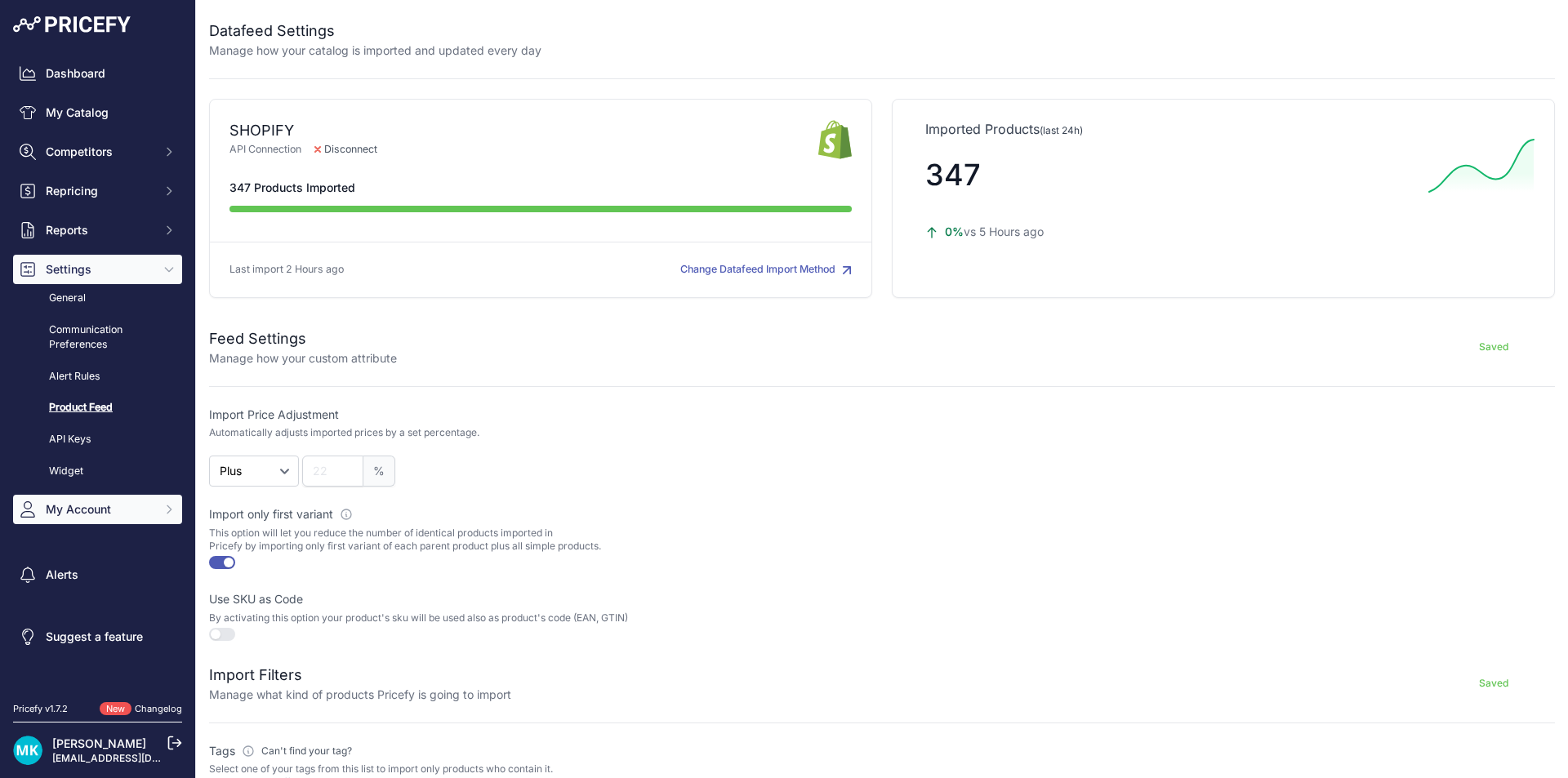
click at [90, 510] on span "My Account" at bounding box center [99, 510] width 107 height 16
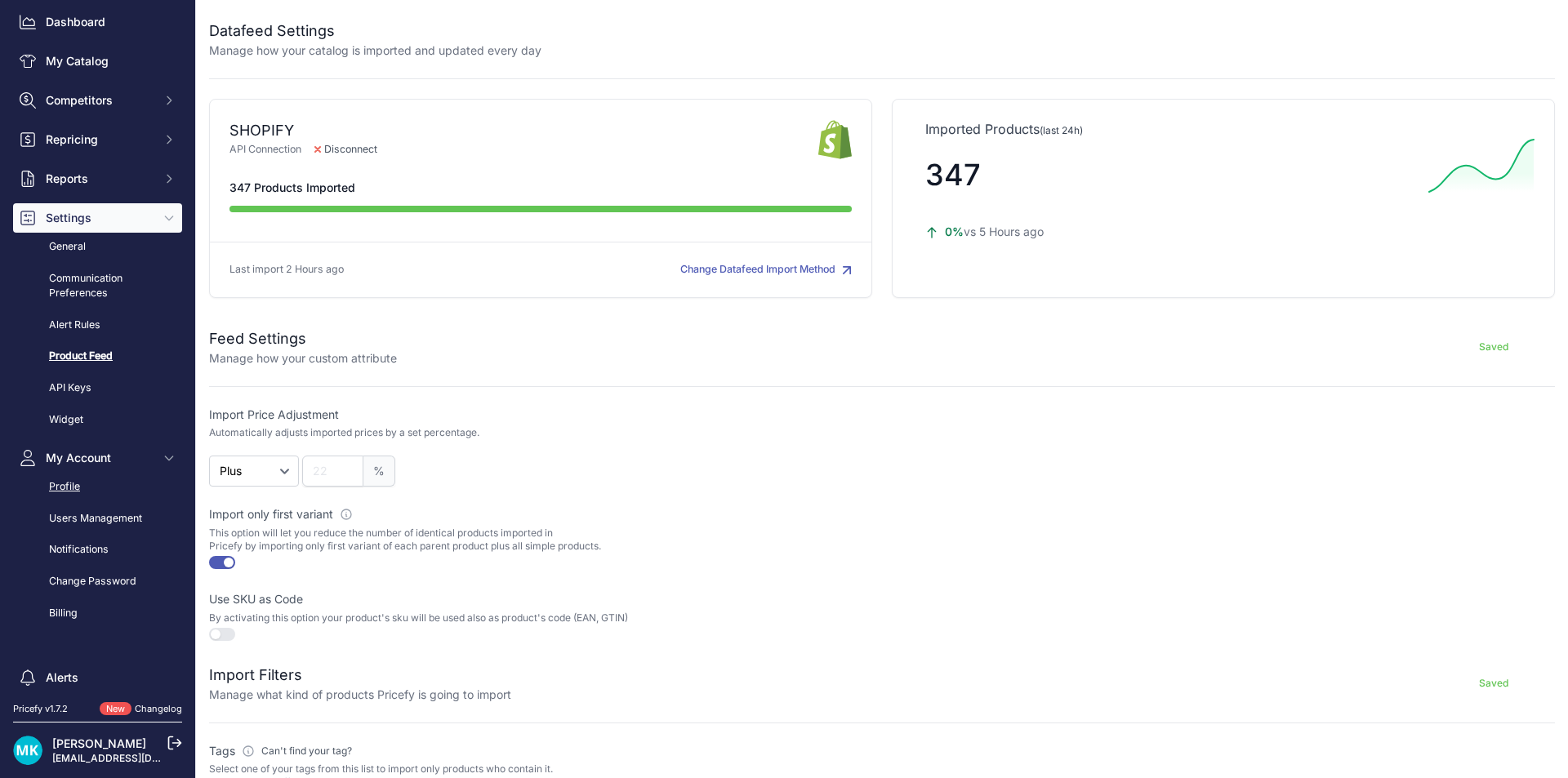
scroll to position [81, 0]
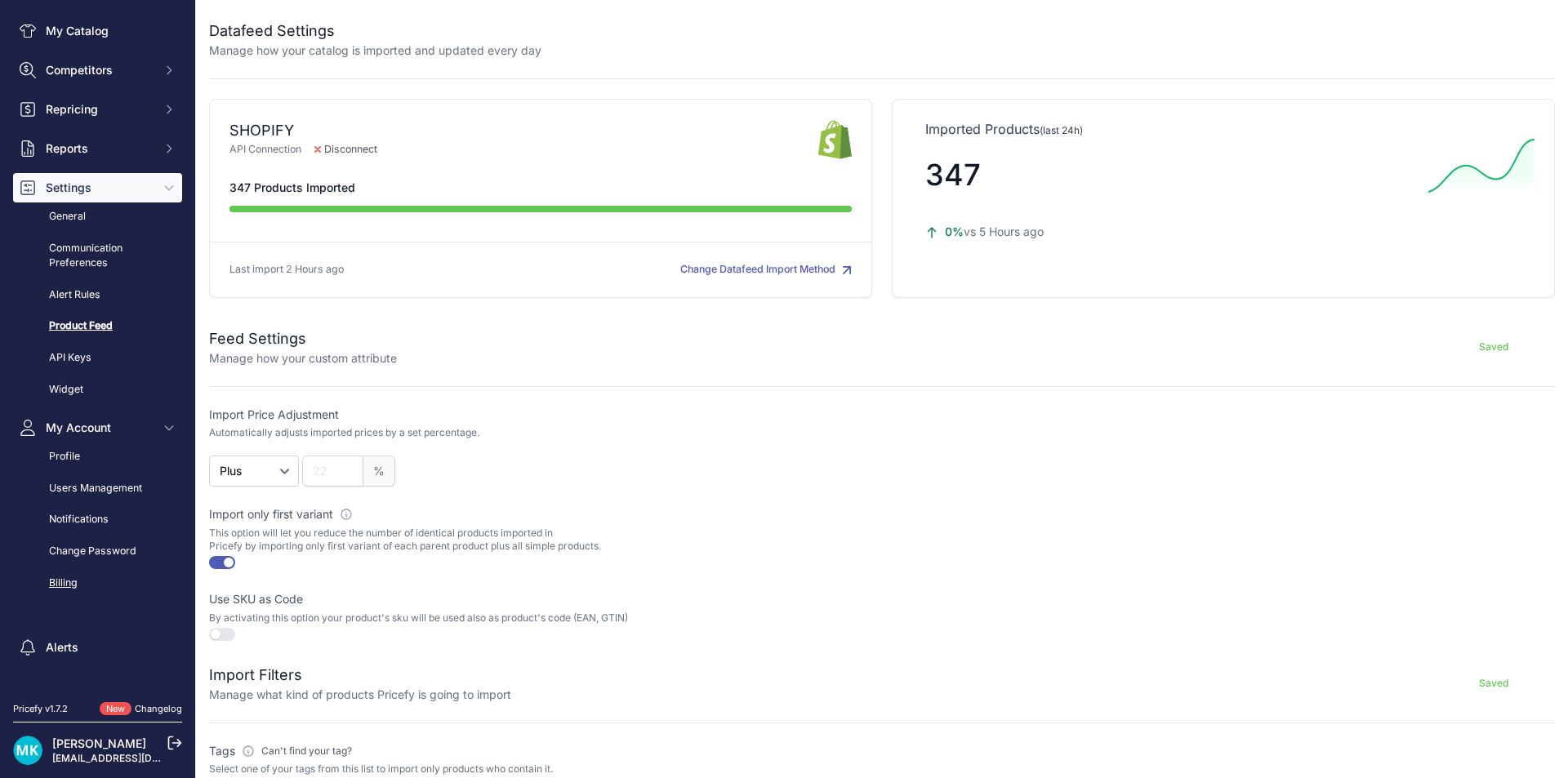
click at [76, 588] on link "Billing" at bounding box center [98, 583] width 169 height 29
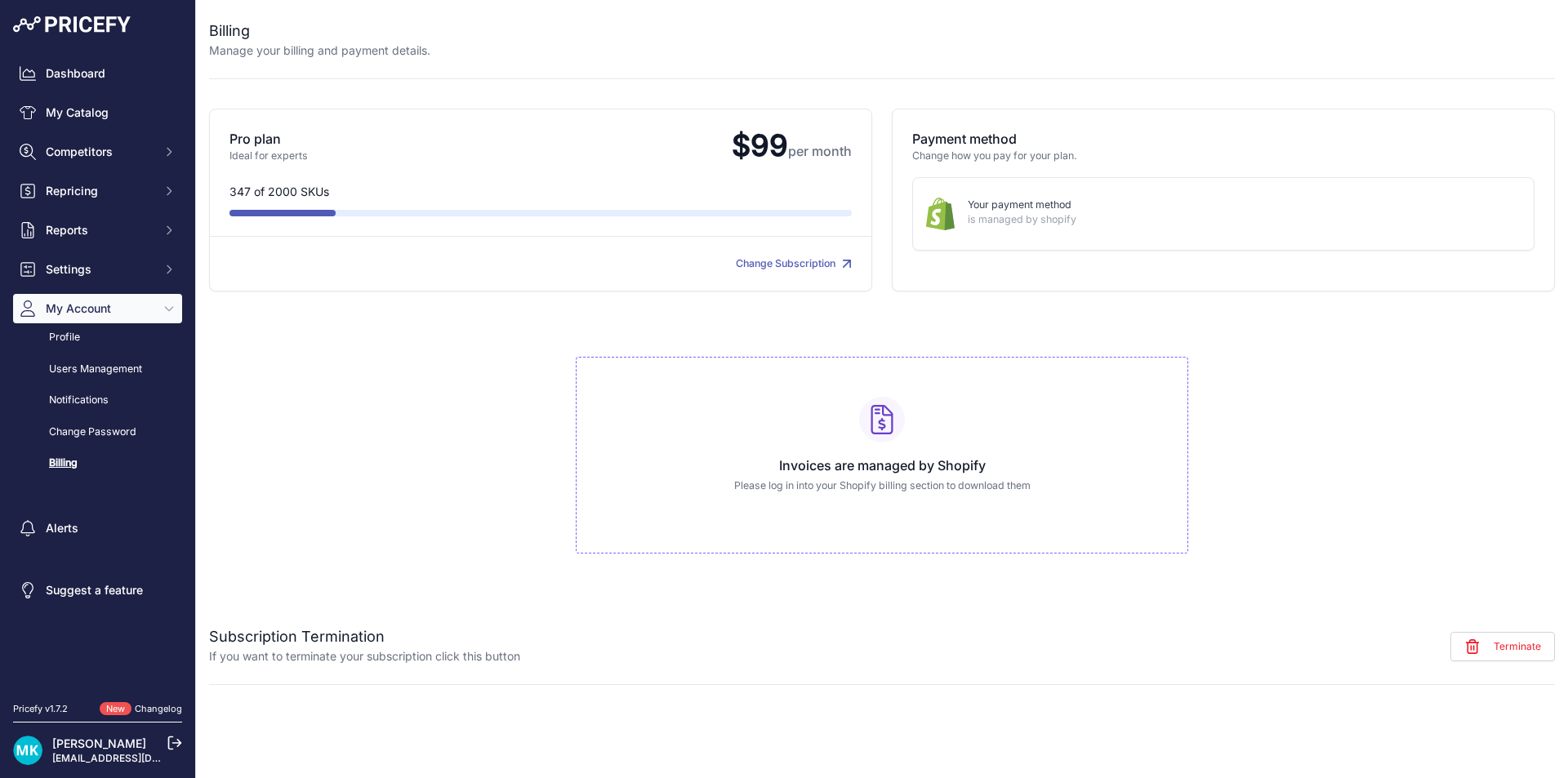
click at [762, 261] on link "Change Subscription" at bounding box center [793, 263] width 116 height 12
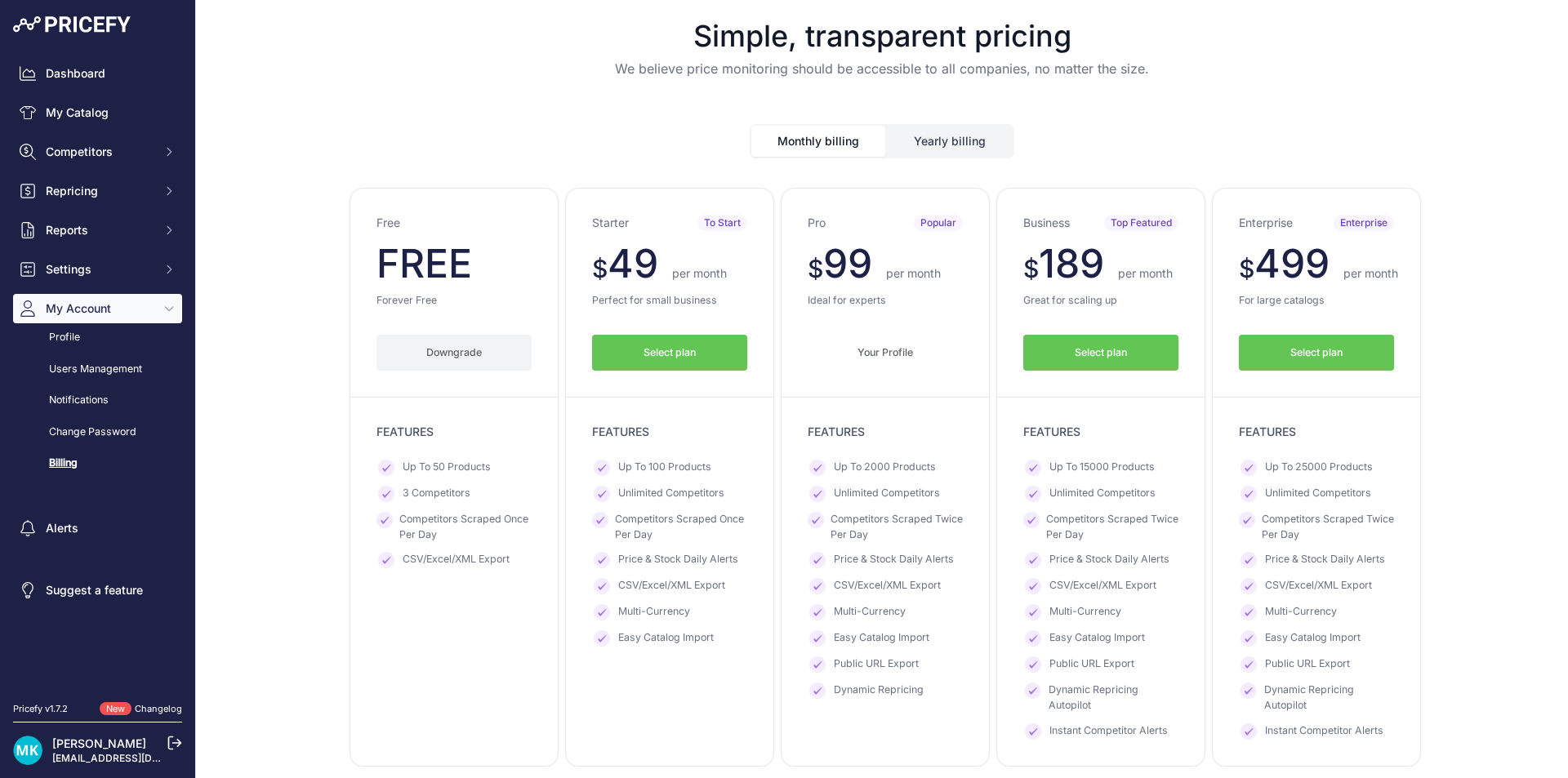
click at [875, 467] on span "Up To 2000 Products" at bounding box center [885, 468] width 102 height 16
click at [1095, 466] on span "Up To 15000 Products" at bounding box center [1102, 468] width 105 height 16
drag, startPoint x: 1148, startPoint y: 468, endPoint x: 1035, endPoint y: 469, distance: 113.0
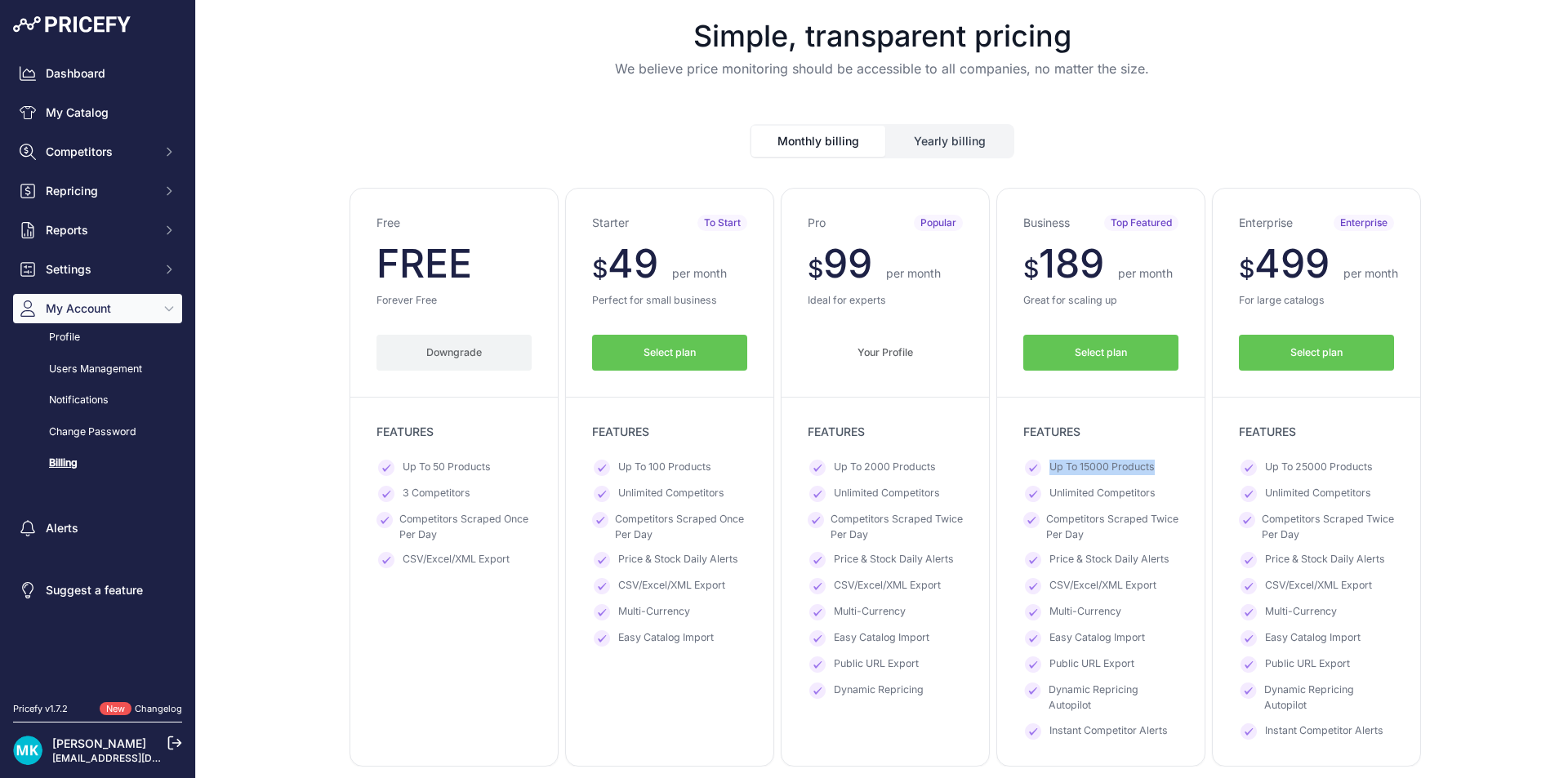
click at [1035, 469] on li "Up To 15000 Products" at bounding box center [1101, 468] width 155 height 16
drag, startPoint x: 1150, startPoint y: 497, endPoint x: 1028, endPoint y: 487, distance: 122.4
click at [1028, 487] on li "Unlimited Competitors" at bounding box center [1101, 494] width 155 height 16
drag, startPoint x: 1158, startPoint y: 527, endPoint x: 1048, endPoint y: 522, distance: 110.1
click at [1048, 522] on span "Competitors Scraped Twice Per Day" at bounding box center [1112, 527] width 132 height 30
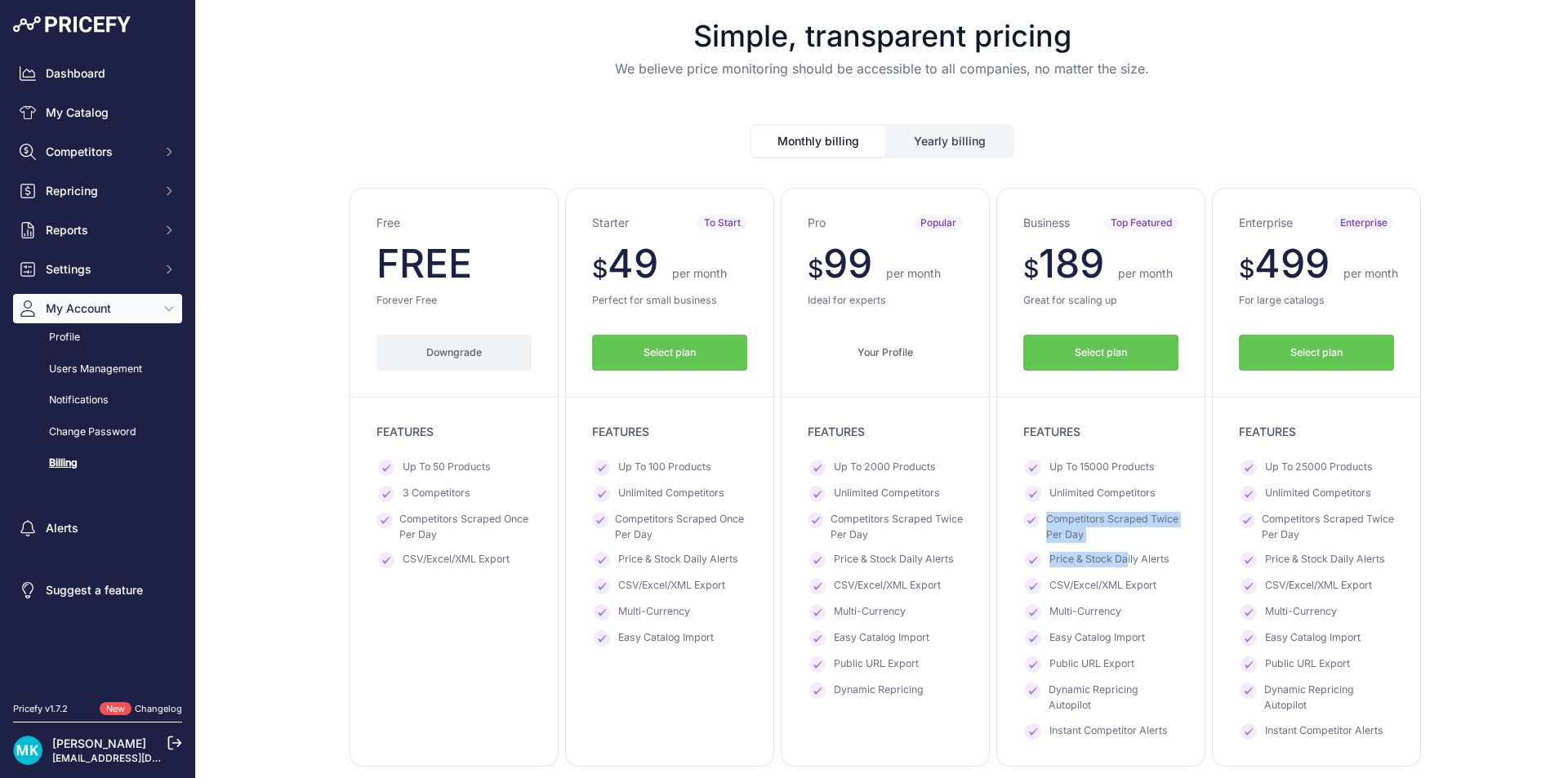
drag, startPoint x: 1124, startPoint y: 545, endPoint x: 1044, endPoint y: 519, distance: 84.1
click at [1044, 519] on ul "Up To 15000 Products Unlimited Competitors Competitors Scraped Twice Per Day Pr…" at bounding box center [1101, 599] width 155 height 279
click at [1089, 532] on span "Competitors Scraped Twice Per Day" at bounding box center [1112, 527] width 132 height 30
drag, startPoint x: 1130, startPoint y: 533, endPoint x: 1042, endPoint y: 510, distance: 91.0
click at [1042, 510] on ul "Up To 15000 Products Unlimited Competitors Competitors Scraped Twice Per Day Pr…" at bounding box center [1101, 599] width 155 height 279
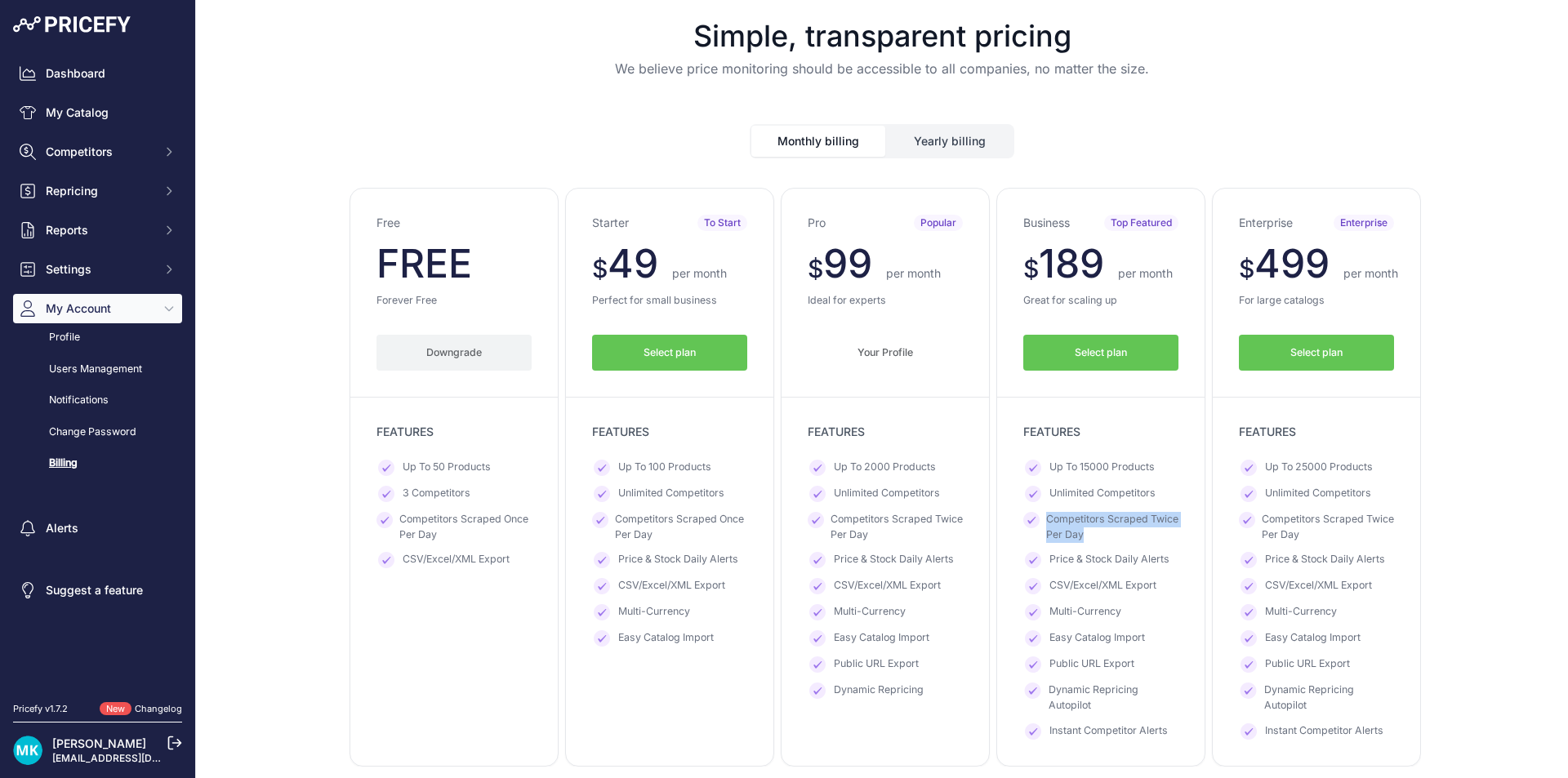
click at [1094, 529] on span "Competitors Scraped Twice Per Day" at bounding box center [1112, 527] width 132 height 30
drag, startPoint x: 1128, startPoint y: 544, endPoint x: 1038, endPoint y: 519, distance: 93.4
click at [1038, 519] on ul "Up To 15000 Products Unlimited Competitors Competitors Scraped Twice Per Day Pr…" at bounding box center [1101, 599] width 155 height 279
click at [1122, 551] on ul "Up To 15000 Products Unlimited Competitors Competitors Scraped Twice Per Day Pr…" at bounding box center [1101, 599] width 155 height 279
drag, startPoint x: 1161, startPoint y: 558, endPoint x: 1068, endPoint y: 551, distance: 93.3
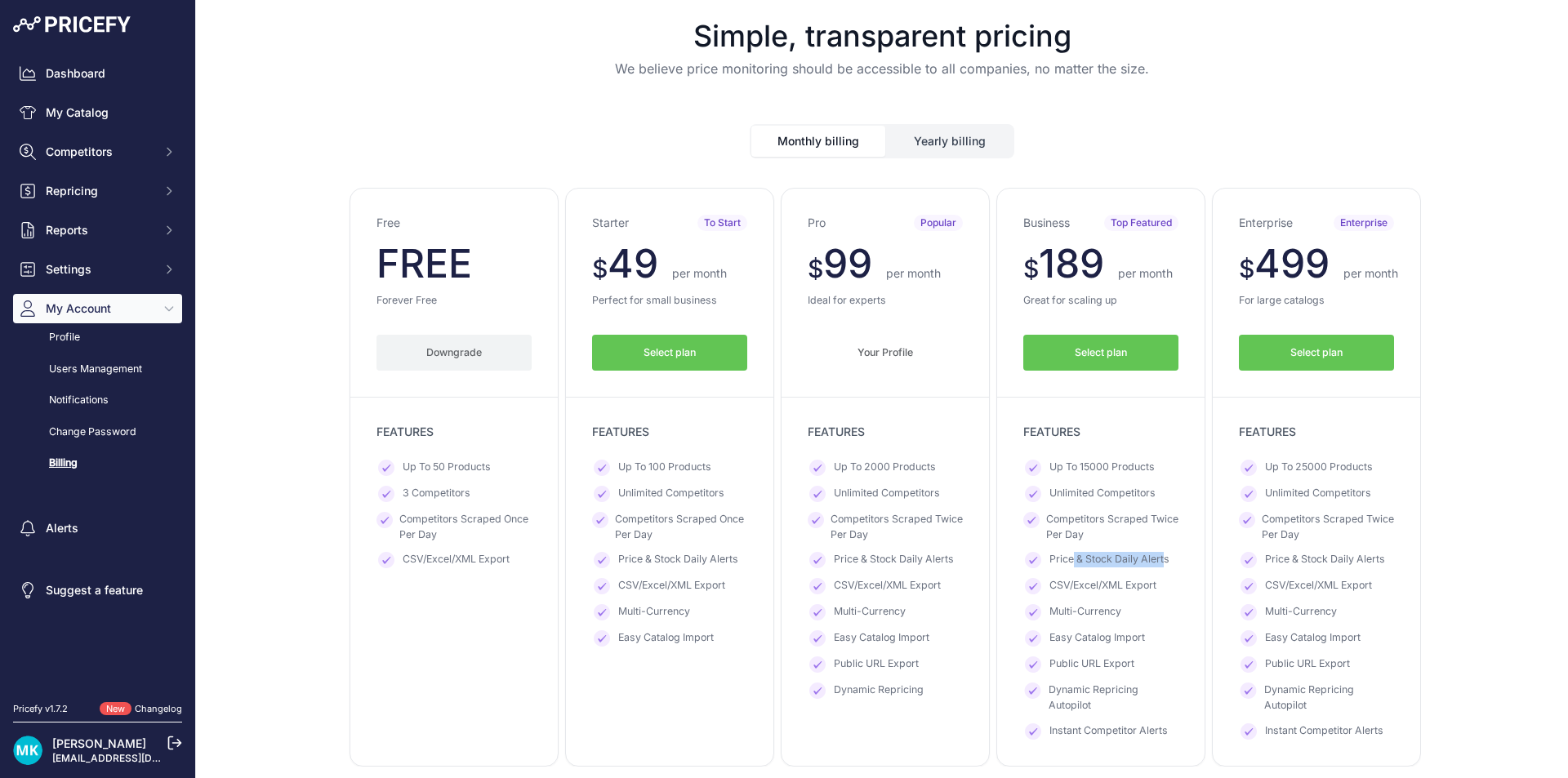
click at [1068, 551] on ul "Up To 15000 Products Unlimited Competitors Competitors Scraped Twice Per Day Pr…" at bounding box center [1101, 599] width 155 height 279
click at [1092, 555] on span "Price & Stock Daily Alerts" at bounding box center [1109, 561] width 120 height 16
drag, startPoint x: 1128, startPoint y: 565, endPoint x: 1178, endPoint y: 566, distance: 50.0
click at [1178, 566] on div "Business Top Featured $ 189 $ 189 per month FREE $ 2268 1700" at bounding box center [1101, 477] width 209 height 579
click at [1176, 566] on div "Business Top Featured $ 189 $ 189 per month FREE $ 2268 1700" at bounding box center [1101, 477] width 209 height 579
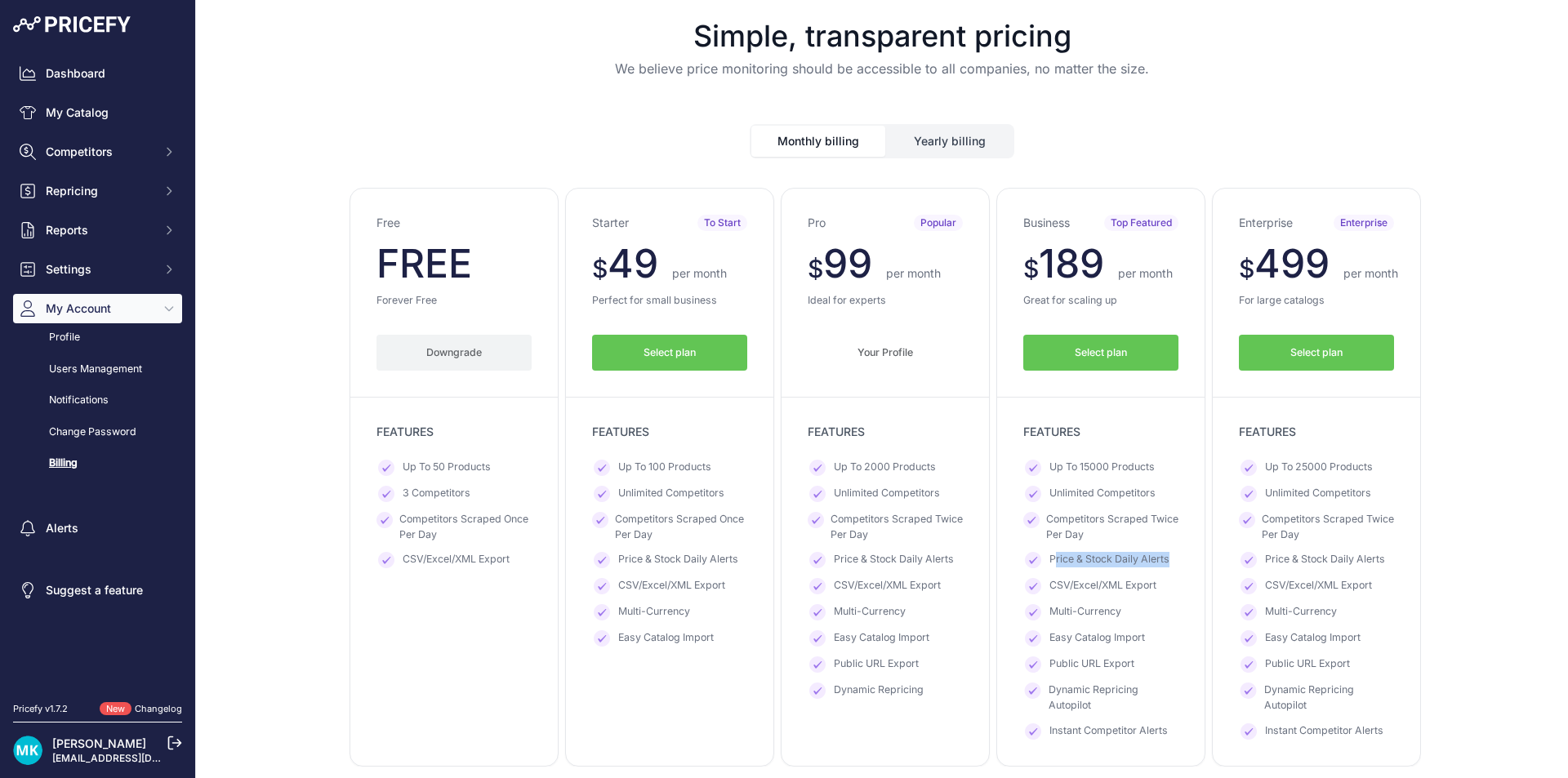
drag, startPoint x: 1176, startPoint y: 561, endPoint x: 1030, endPoint y: 568, distance: 146.2
click at [1038, 562] on div "Business Top Featured $ 189 $ 189 per month FREE $ 2268 1700" at bounding box center [1101, 477] width 209 height 579
drag, startPoint x: 1049, startPoint y: 588, endPoint x: 1187, endPoint y: 591, distance: 138.0
click at [1187, 591] on div "Business Top Featured $ 189 $ 189 per month FREE $ 2268 1700" at bounding box center [1101, 477] width 209 height 579
drag, startPoint x: 1107, startPoint y: 608, endPoint x: 1034, endPoint y: 611, distance: 73.1
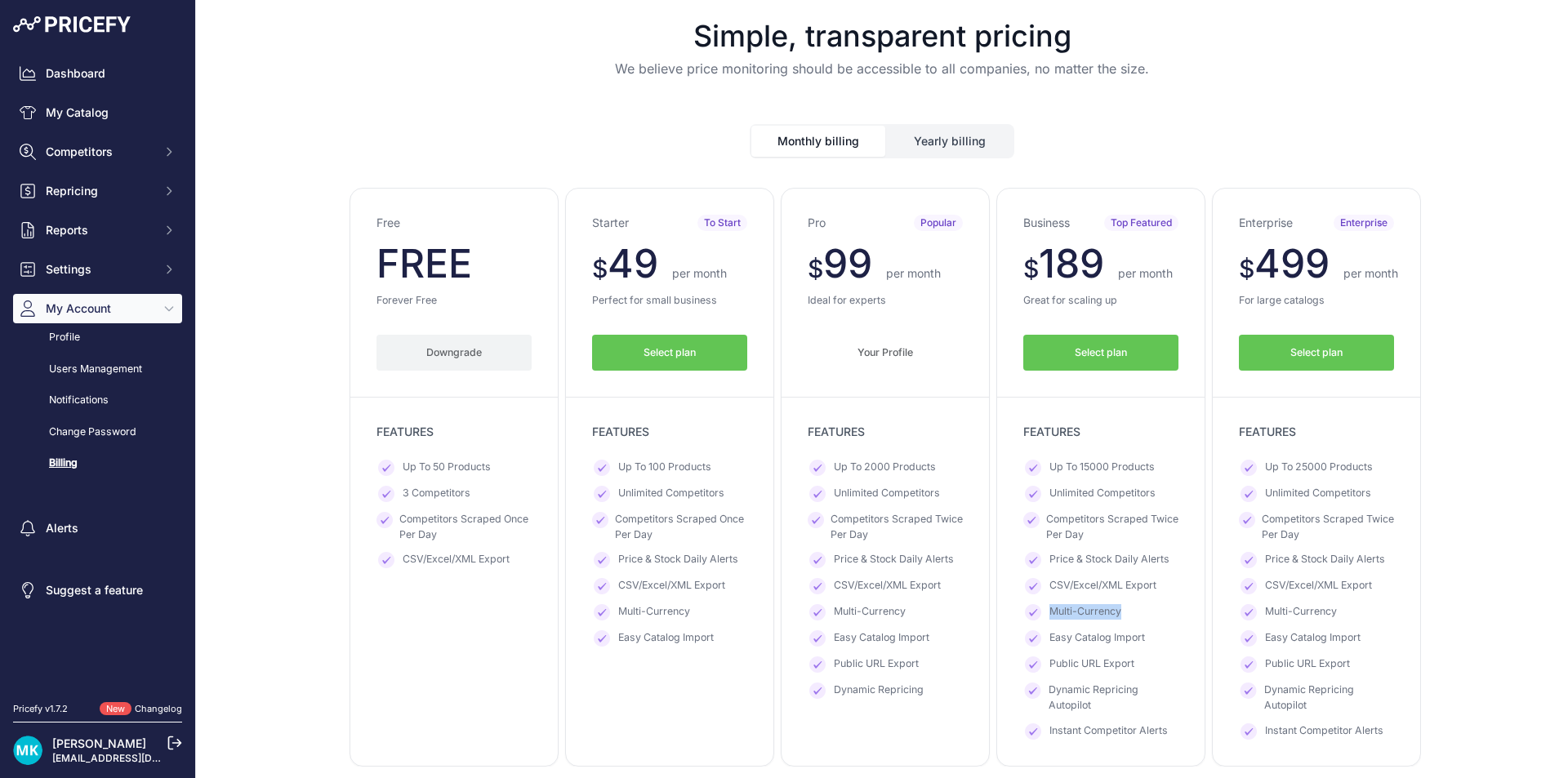
click at [1034, 611] on li "Multi-Currency" at bounding box center [1101, 612] width 155 height 16
drag, startPoint x: 1150, startPoint y: 630, endPoint x: 1031, endPoint y: 650, distance: 120.7
click at [1032, 650] on ul "Up To 15000 Products Unlimited Competitors Competitors Scraped Twice Per Day Pr…" at bounding box center [1101, 599] width 155 height 279
drag, startPoint x: 1160, startPoint y: 661, endPoint x: 1037, endPoint y: 667, distance: 123.1
click at [1037, 667] on li "Public URL Export" at bounding box center [1101, 665] width 155 height 16
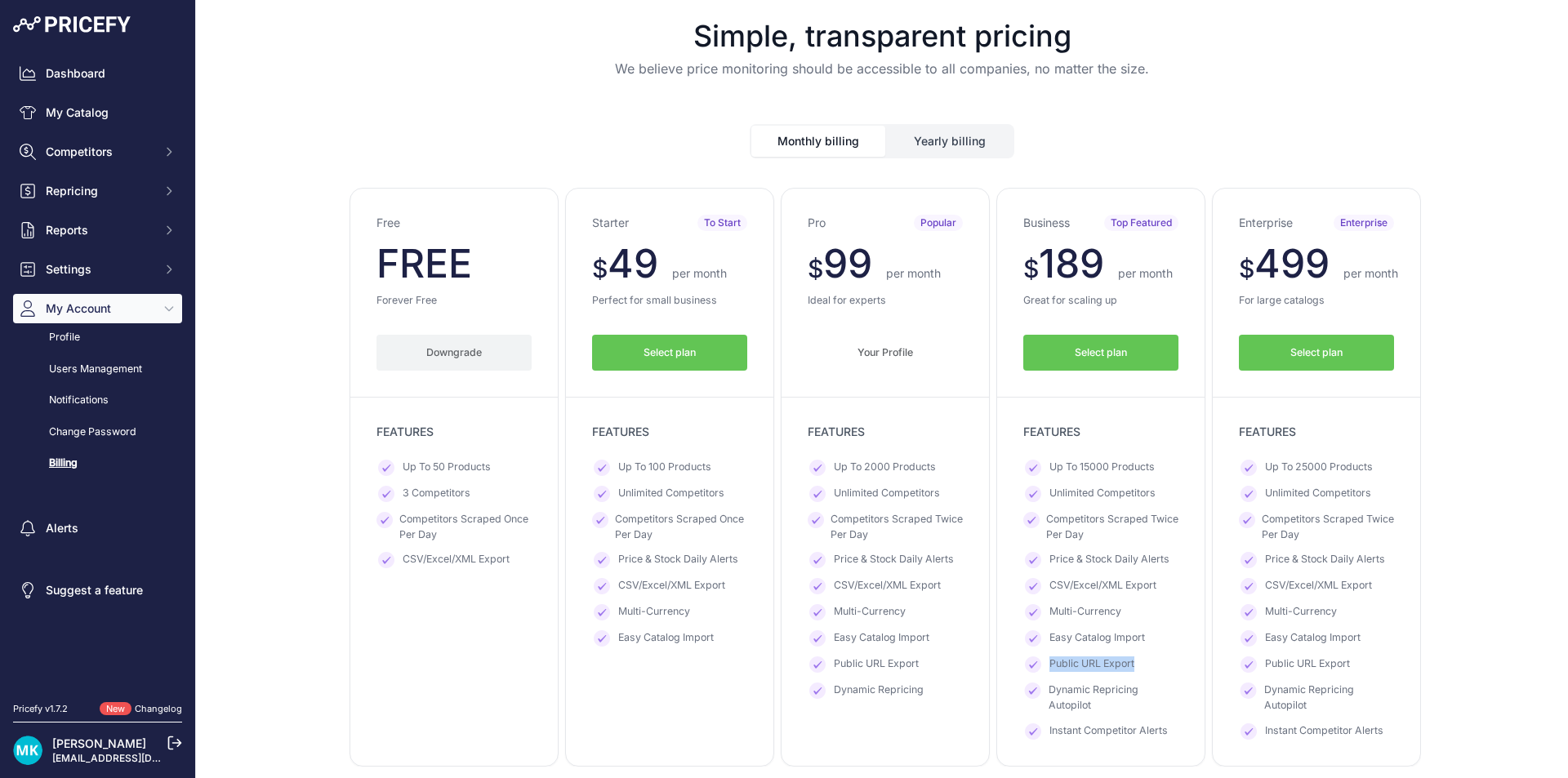
scroll to position [81, 0]
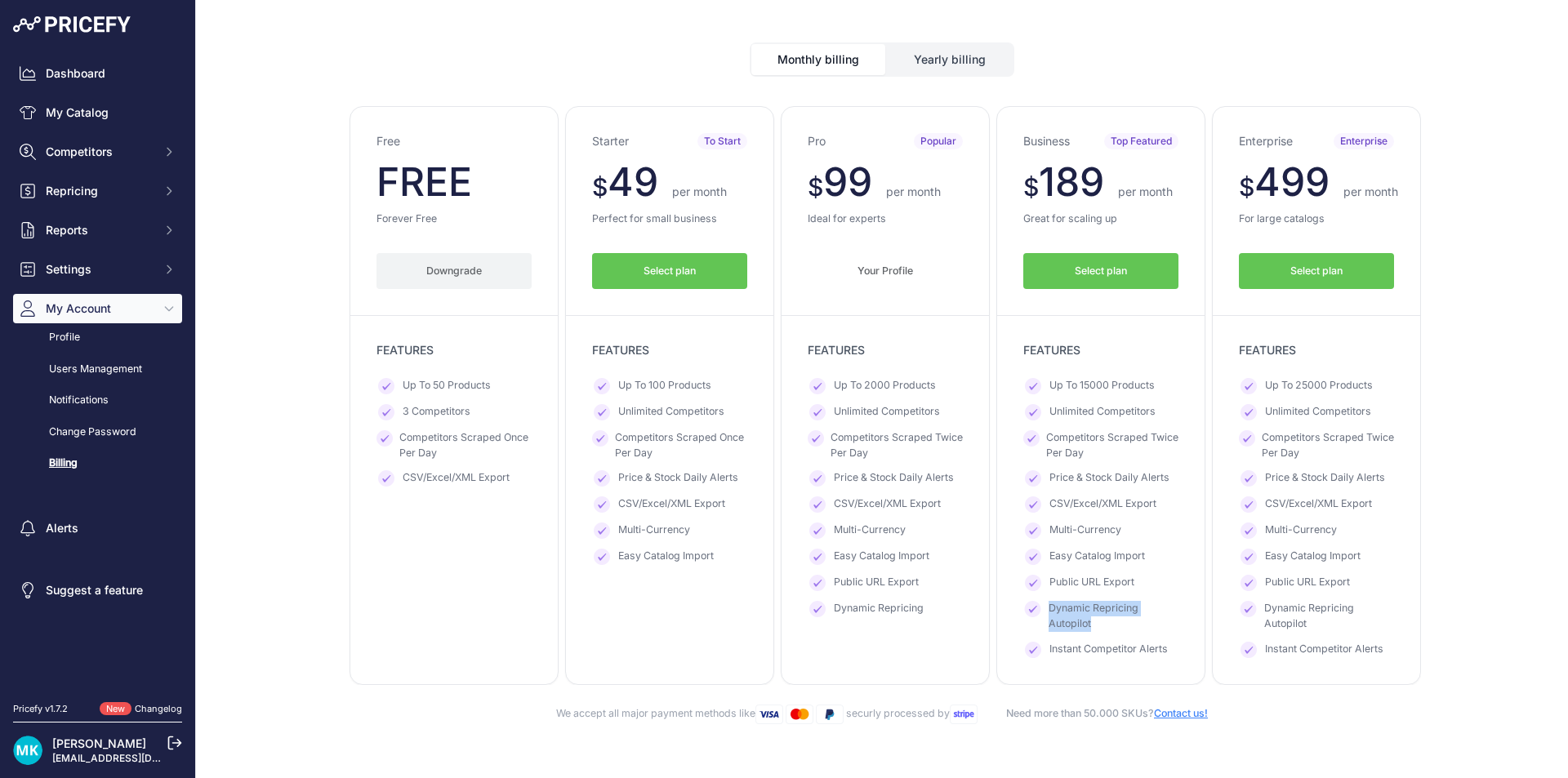
drag, startPoint x: 1059, startPoint y: 616, endPoint x: 1037, endPoint y: 606, distance: 24.2
click at [1037, 606] on li "Dynamic Repricing Autopilot" at bounding box center [1101, 616] width 155 height 30
click at [1106, 621] on span "Dynamic Repricing Autopilot" at bounding box center [1113, 616] width 130 height 30
drag, startPoint x: 1050, startPoint y: 615, endPoint x: 1024, endPoint y: 602, distance: 29.1
click at [1024, 602] on li "Dynamic Repricing Autopilot" at bounding box center [1101, 616] width 155 height 30
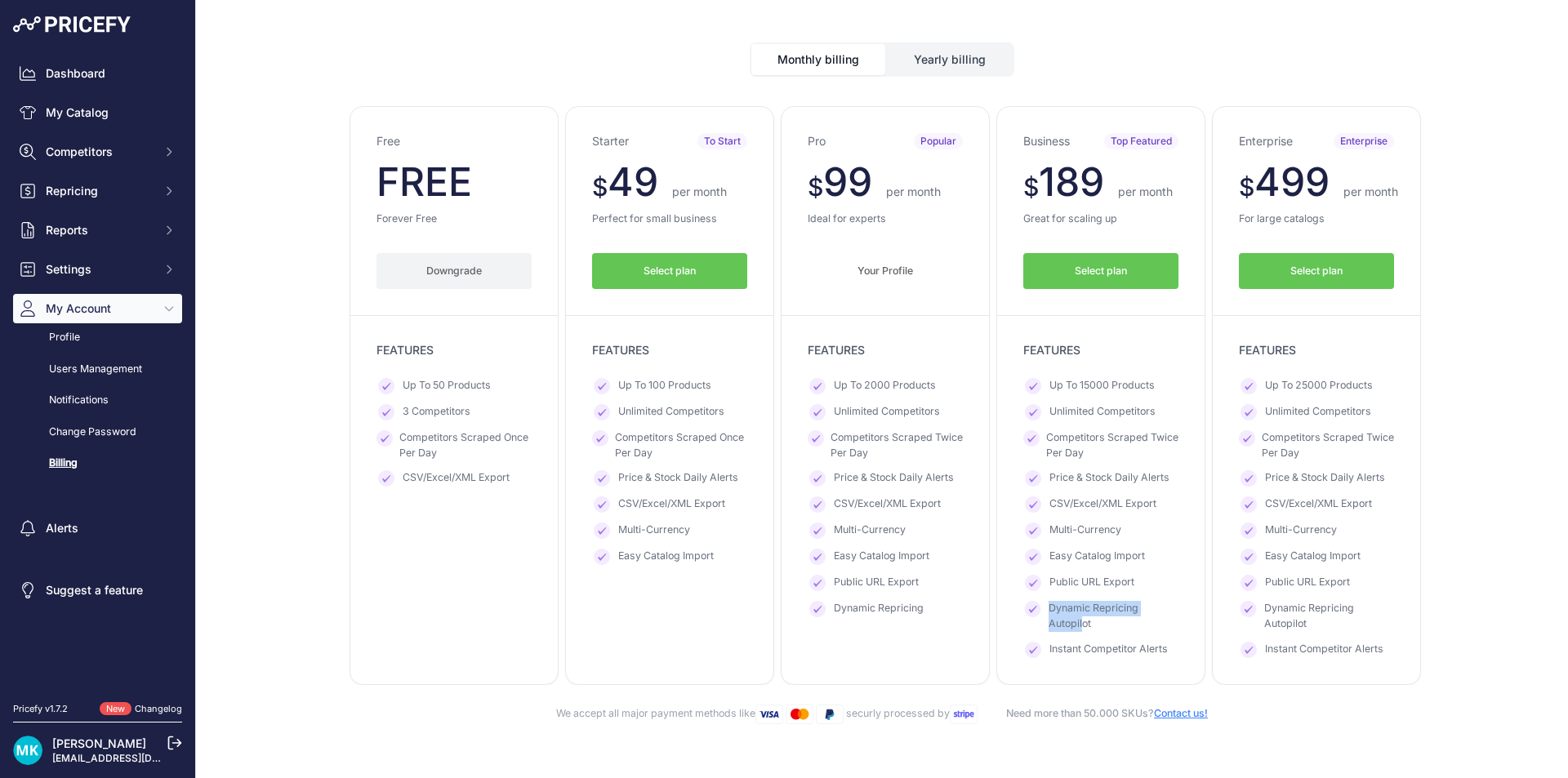
click at [1072, 613] on span "Dynamic Repricing Autopilot" at bounding box center [1113, 616] width 130 height 30
click at [1081, 619] on span "Dynamic Repricing Autopilot" at bounding box center [1113, 616] width 130 height 30
click at [1165, 649] on li "Instant Competitor Alerts" at bounding box center [1101, 650] width 155 height 16
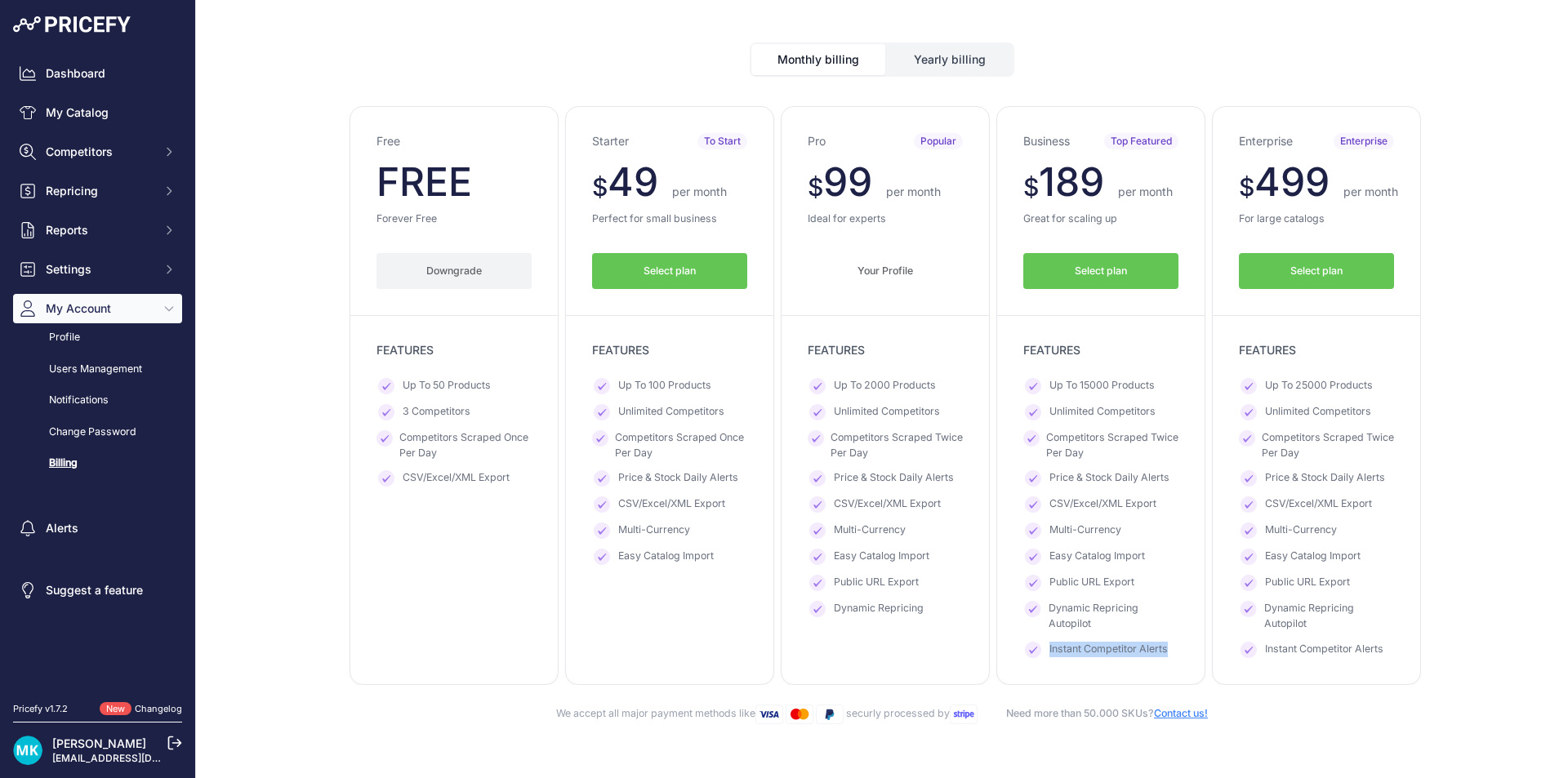
drag, startPoint x: 1169, startPoint y: 649, endPoint x: 1038, endPoint y: 654, distance: 131.1
click at [1038, 654] on li "Instant Competitor Alerts" at bounding box center [1101, 650] width 155 height 16
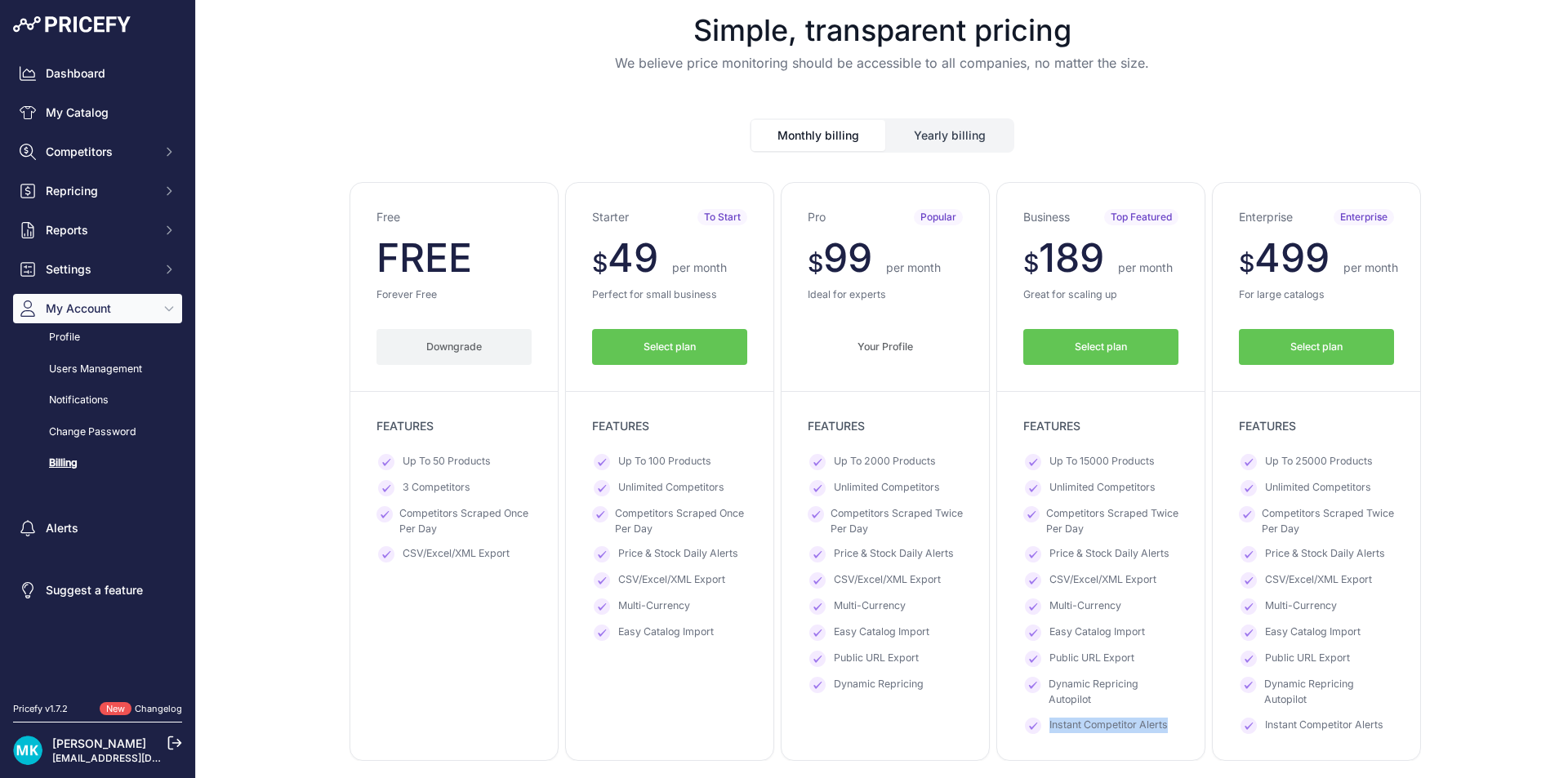
scroll to position [0, 0]
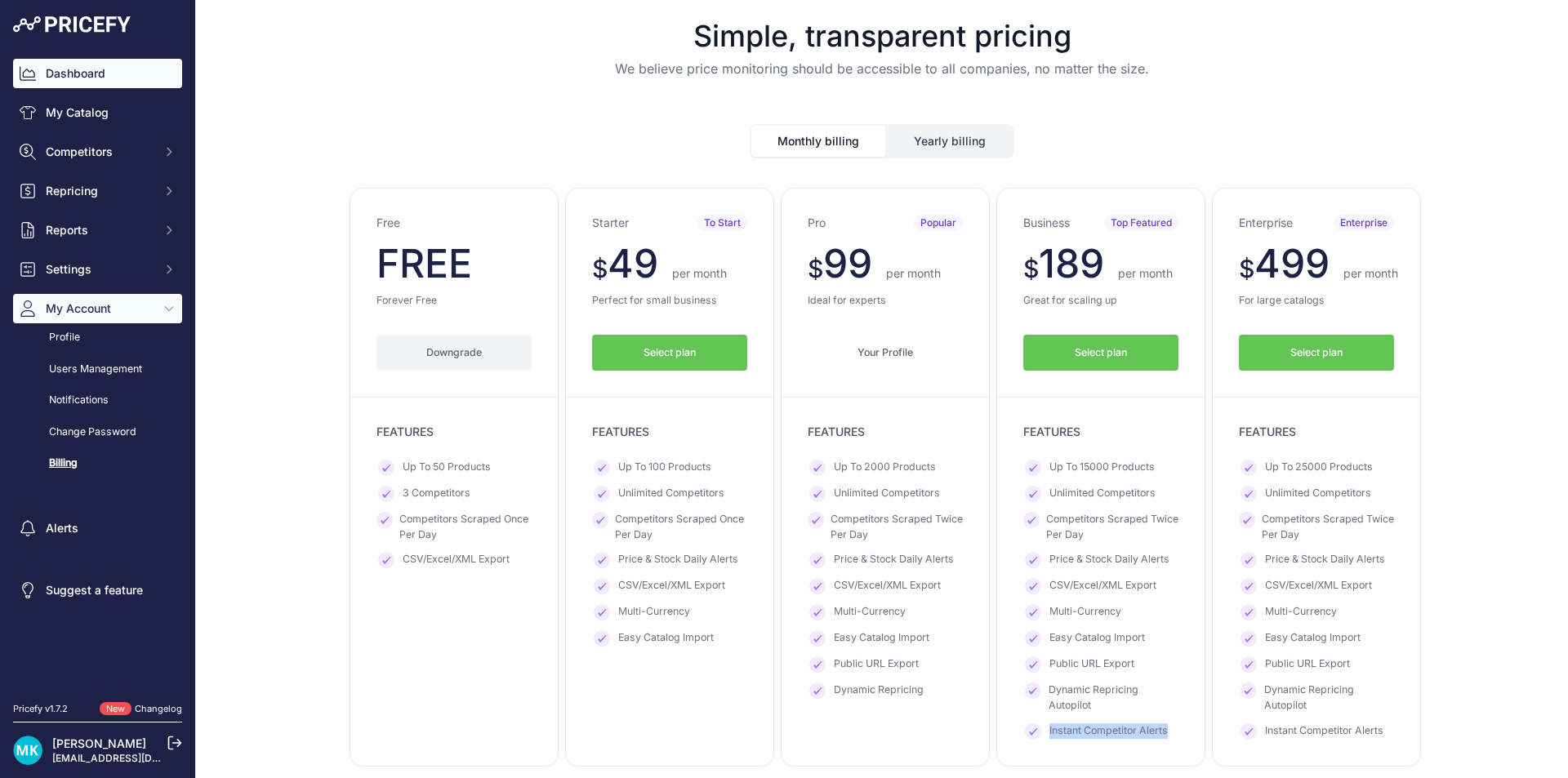
click at [68, 65] on link "Dashboard" at bounding box center [98, 74] width 169 height 30
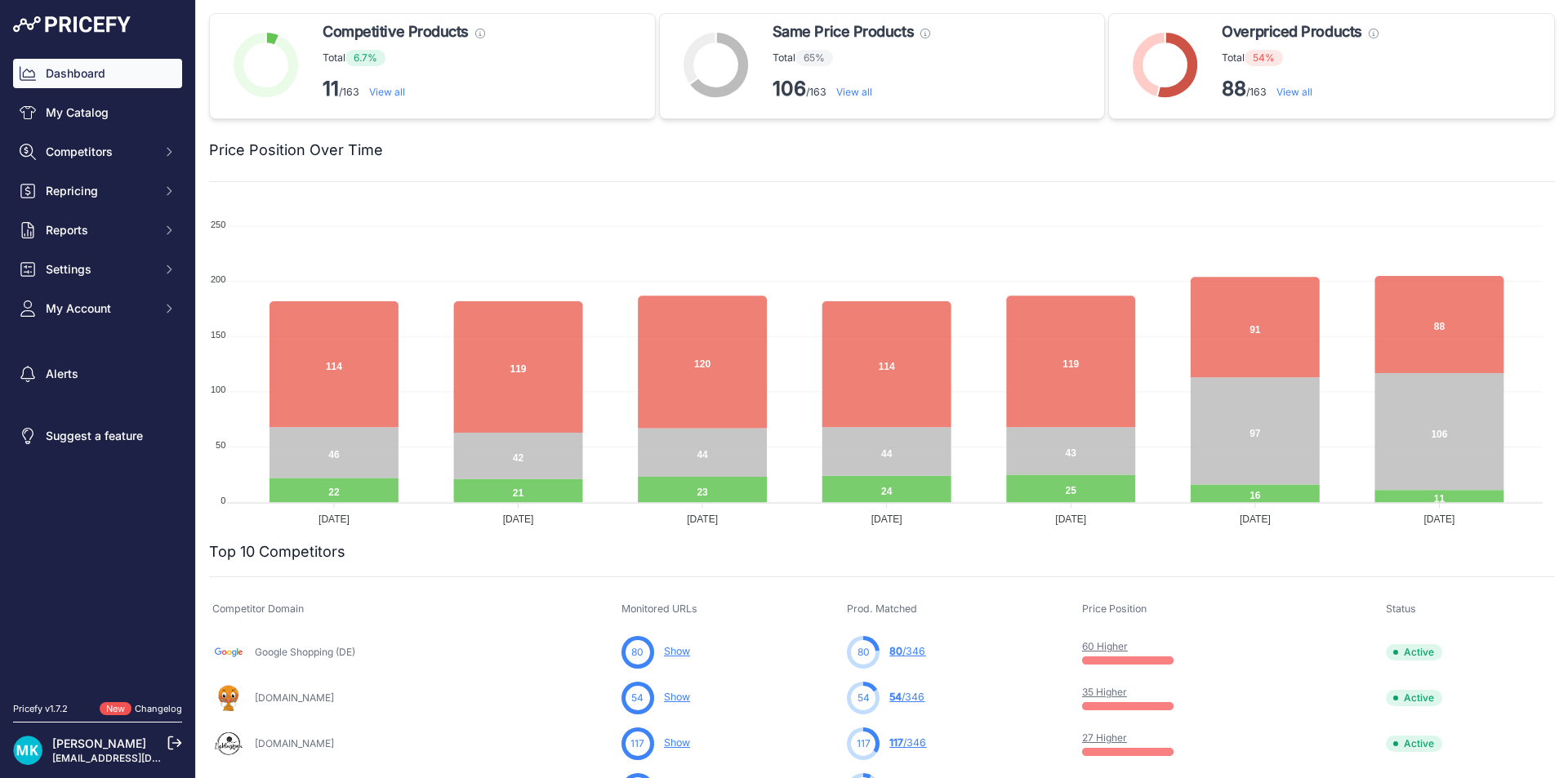
click at [1204, 136] on div "Price Position Over Time" at bounding box center [883, 140] width 1346 height 43
